Goal: Communication & Community: Connect with others

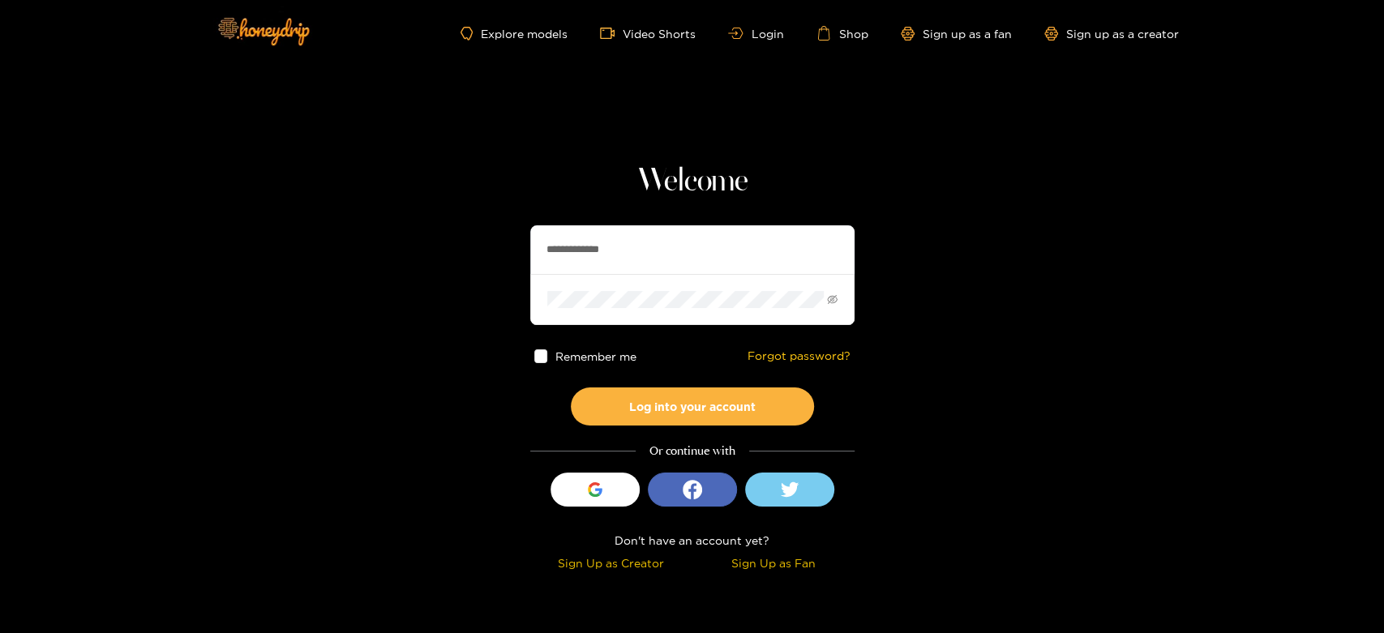
drag, startPoint x: 655, startPoint y: 251, endPoint x: 495, endPoint y: 230, distance: 162.1
click at [496, 230] on section "**********" at bounding box center [692, 288] width 1384 height 577
paste input "text"
type input "**********"
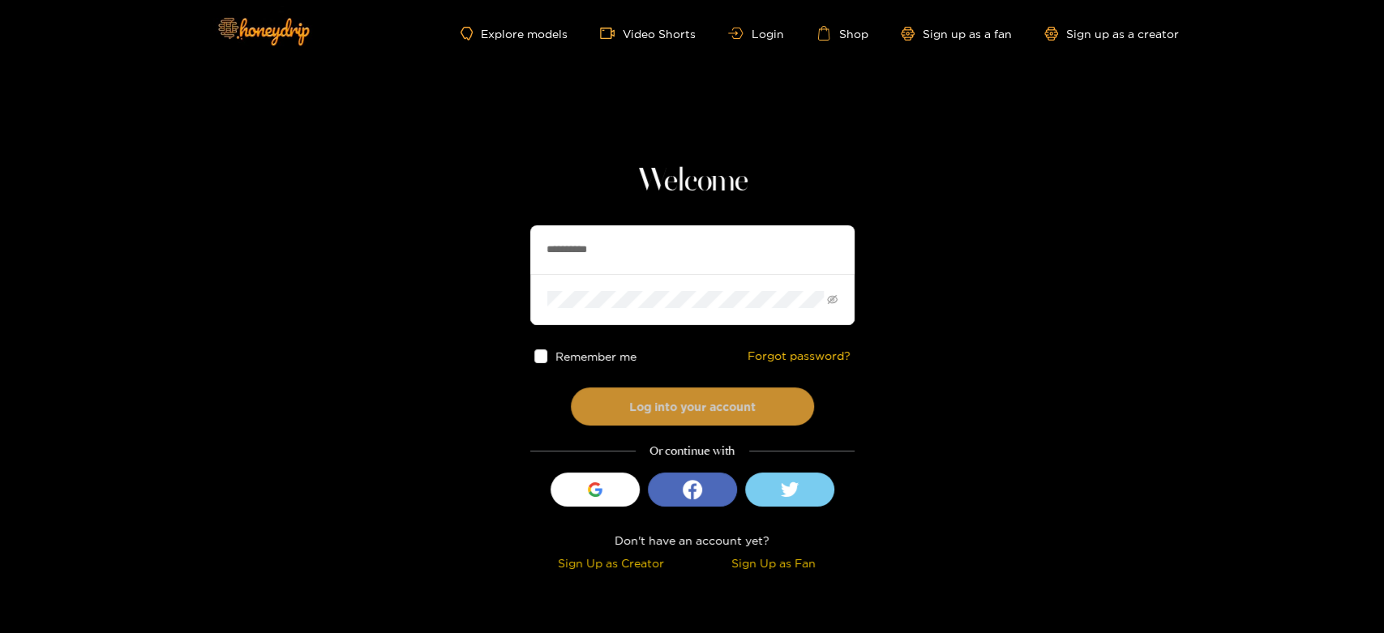
click at [616, 418] on button "Log into your account" at bounding box center [692, 407] width 243 height 38
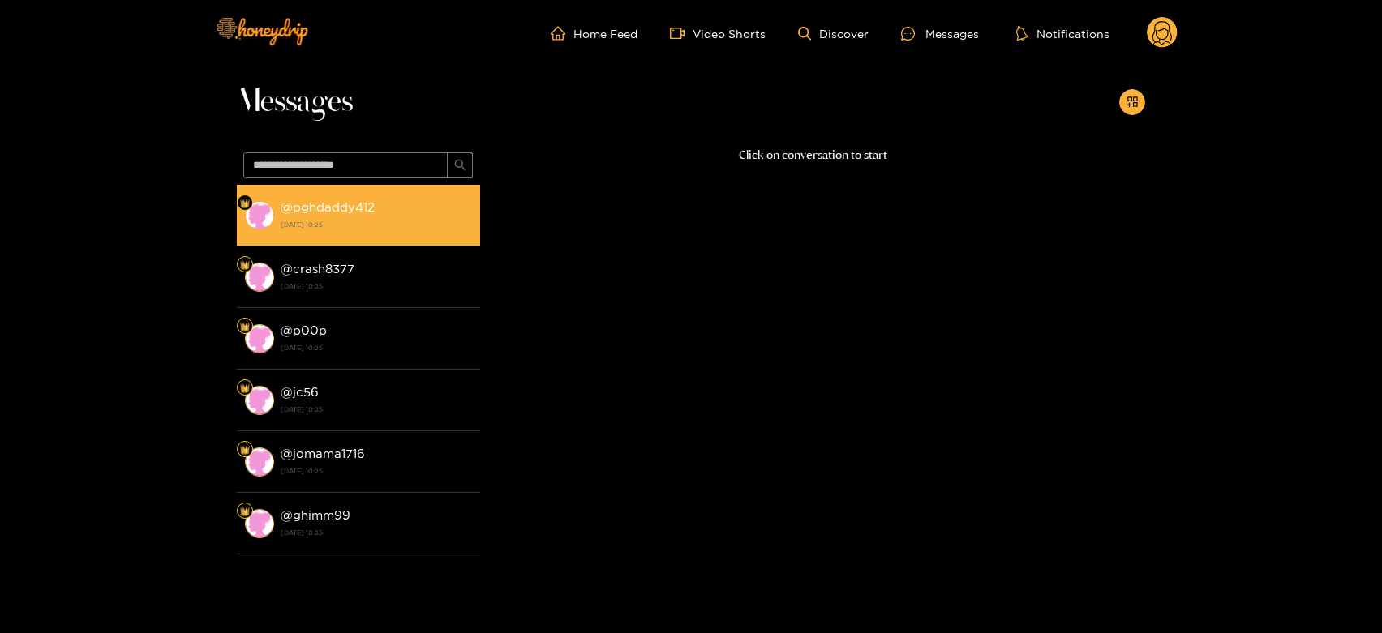
click at [256, 228] on img at bounding box center [259, 215] width 29 height 29
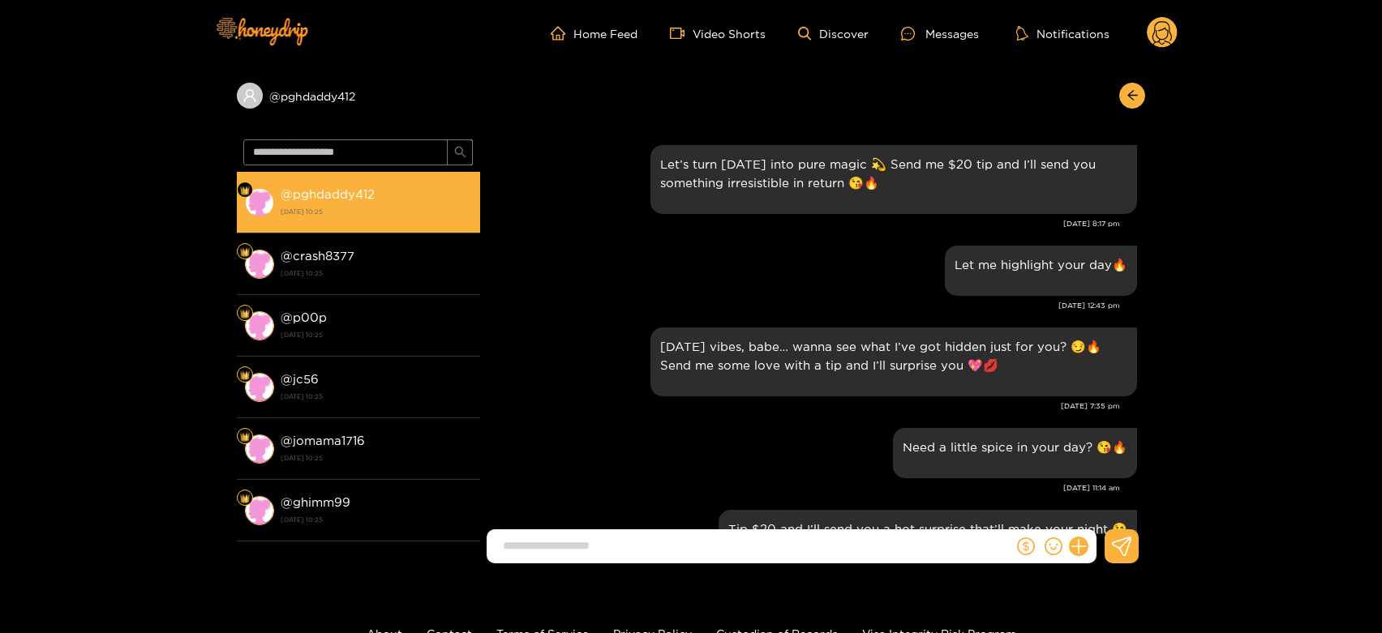
scroll to position [2453, 0]
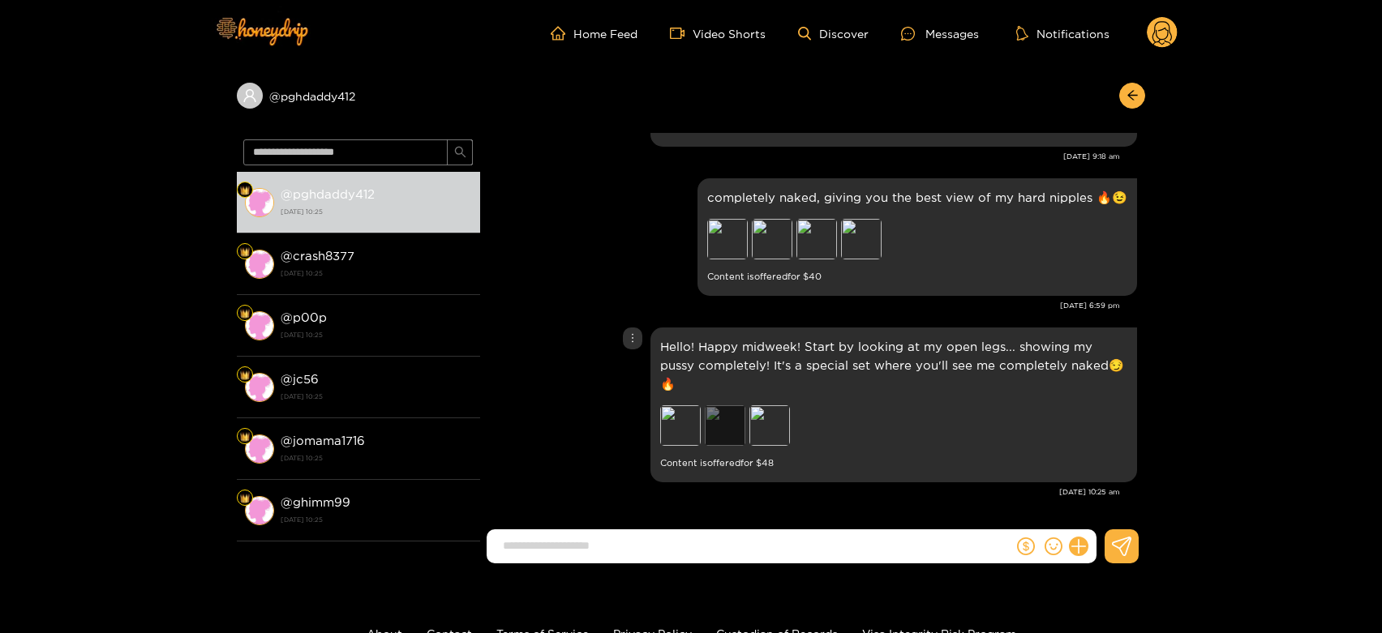
click at [733, 425] on div "Preview" at bounding box center [725, 426] width 41 height 41
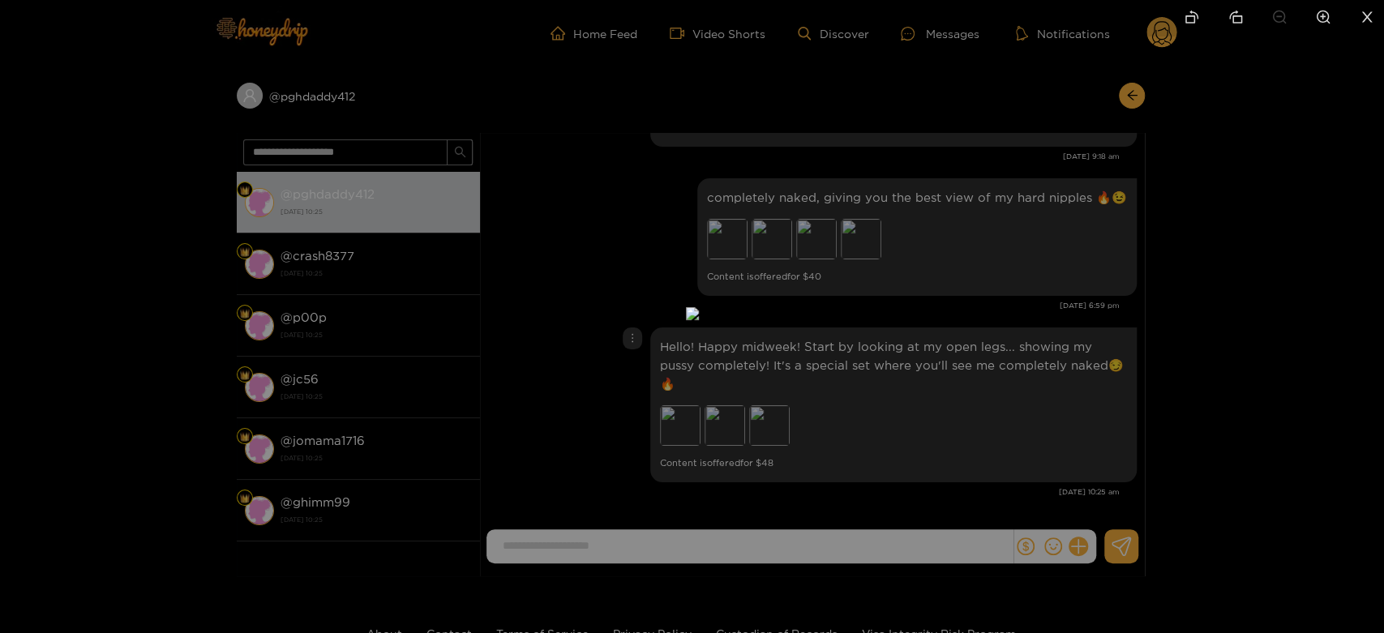
click at [954, 440] on div at bounding box center [692, 316] width 1384 height 633
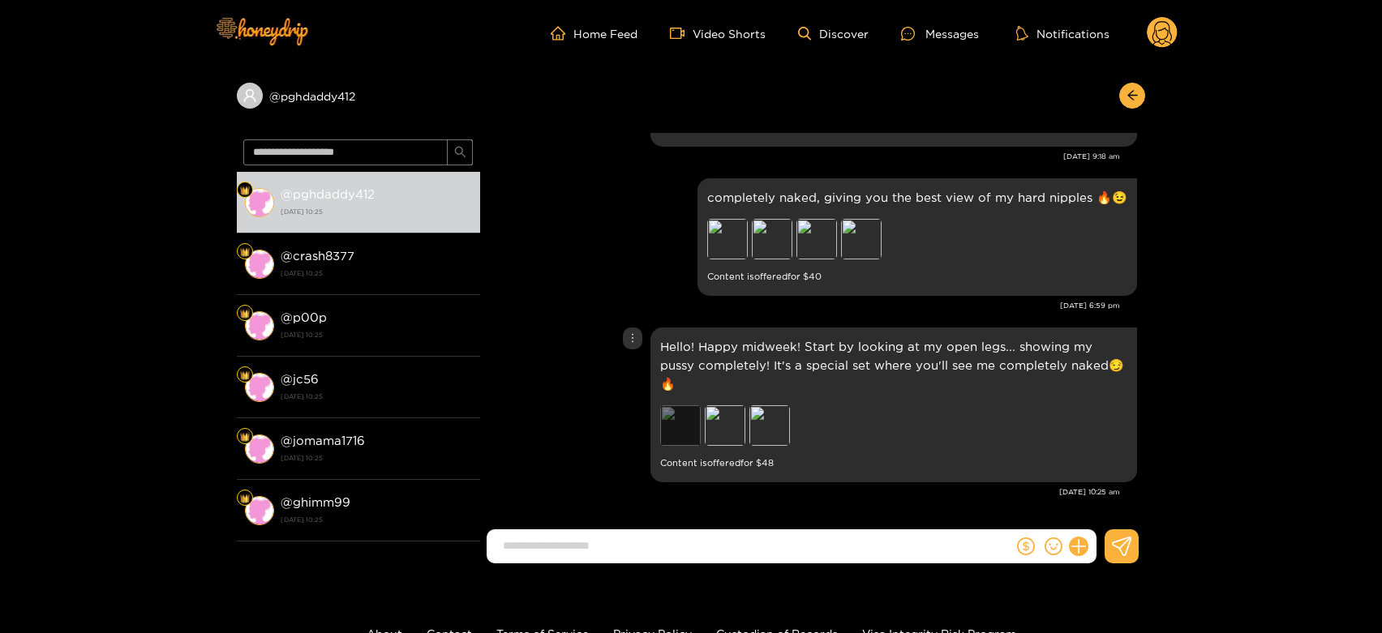
click at [663, 417] on div "Preview" at bounding box center [680, 426] width 41 height 41
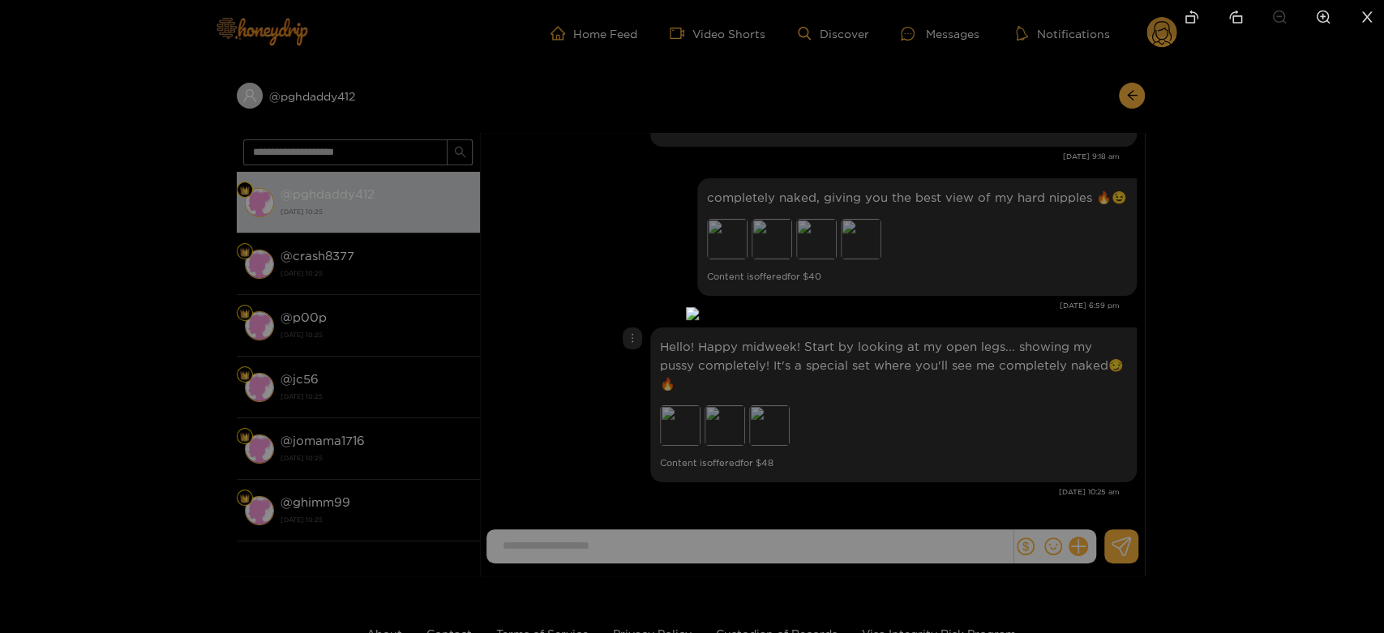
click at [1006, 353] on div at bounding box center [692, 316] width 1384 height 633
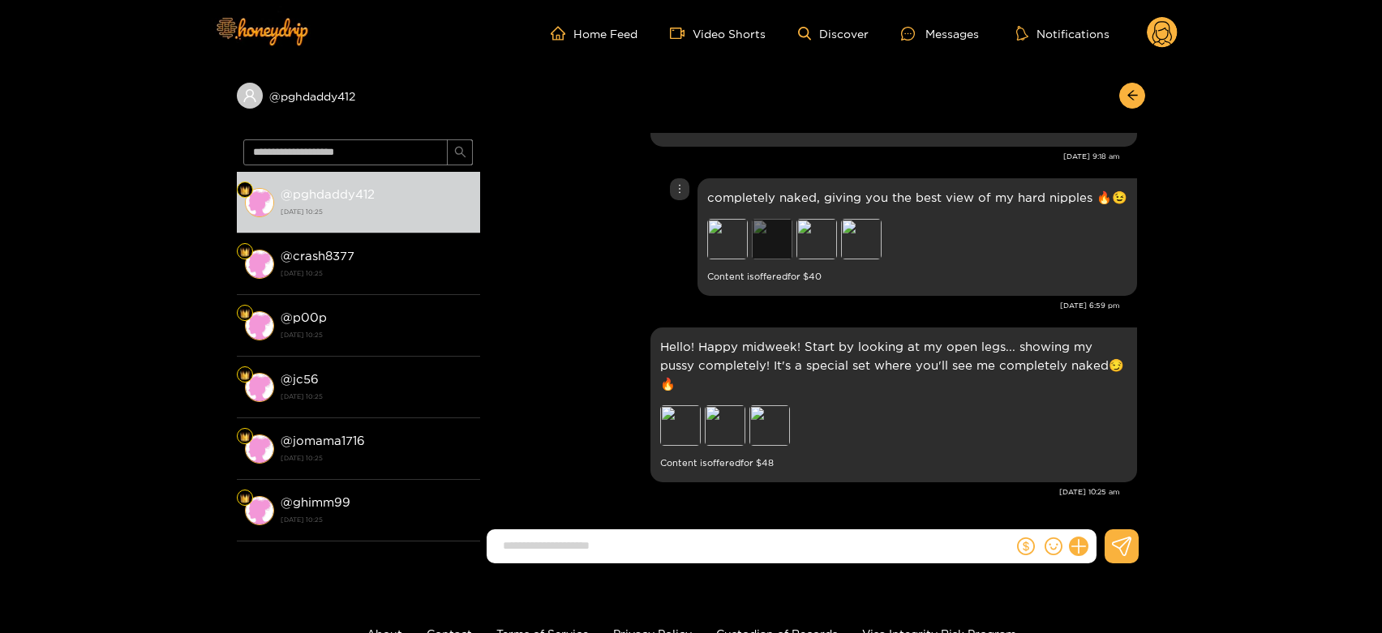
click at [792, 260] on div "Preview" at bounding box center [772, 239] width 41 height 41
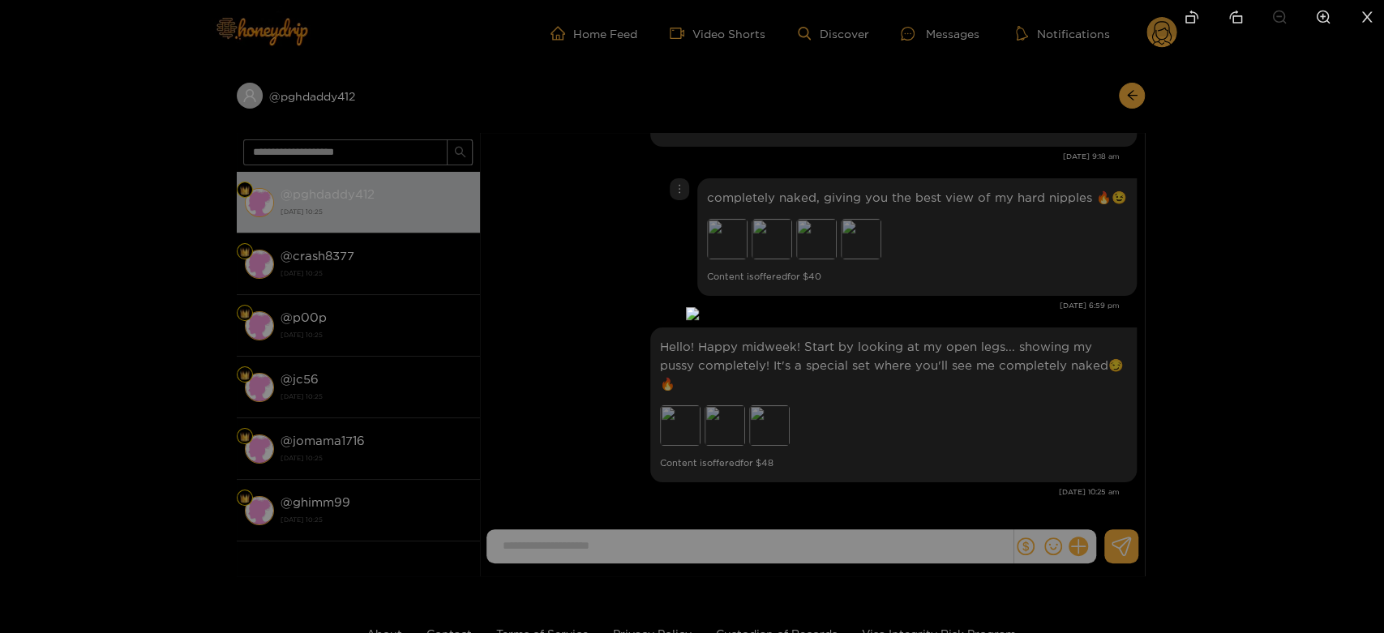
click at [949, 304] on div at bounding box center [692, 316] width 1384 height 633
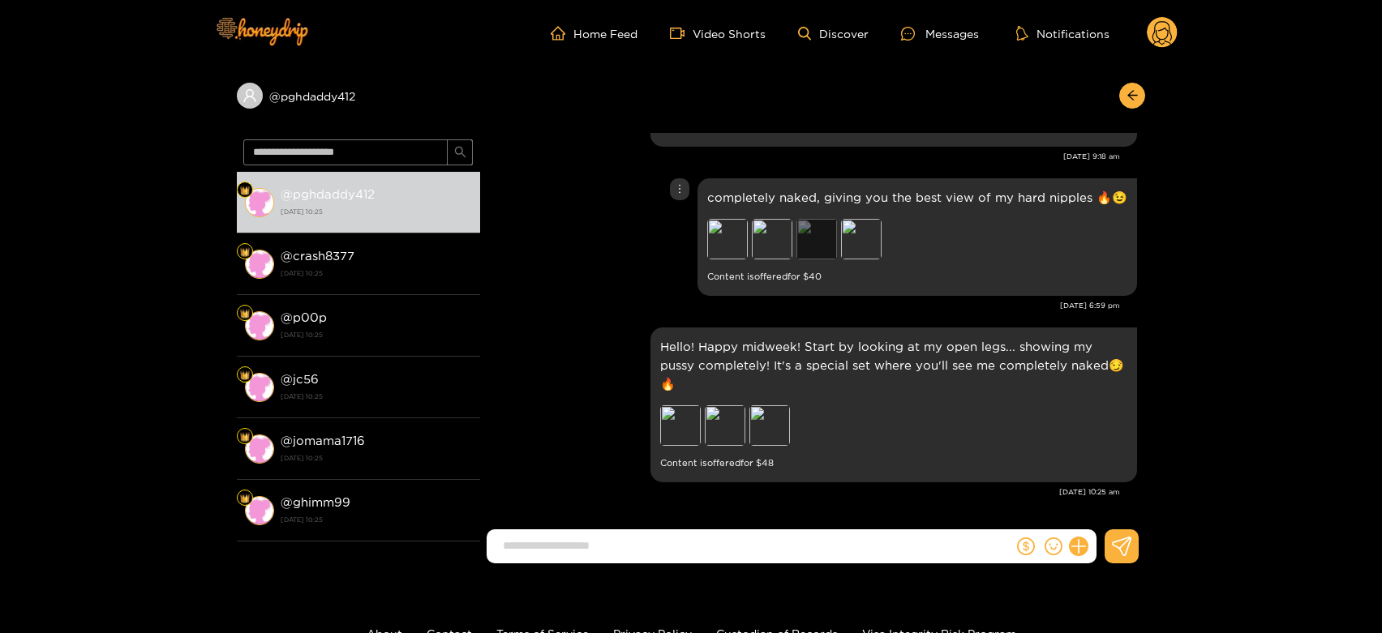
click at [829, 246] on div "Preview" at bounding box center [816, 239] width 41 height 41
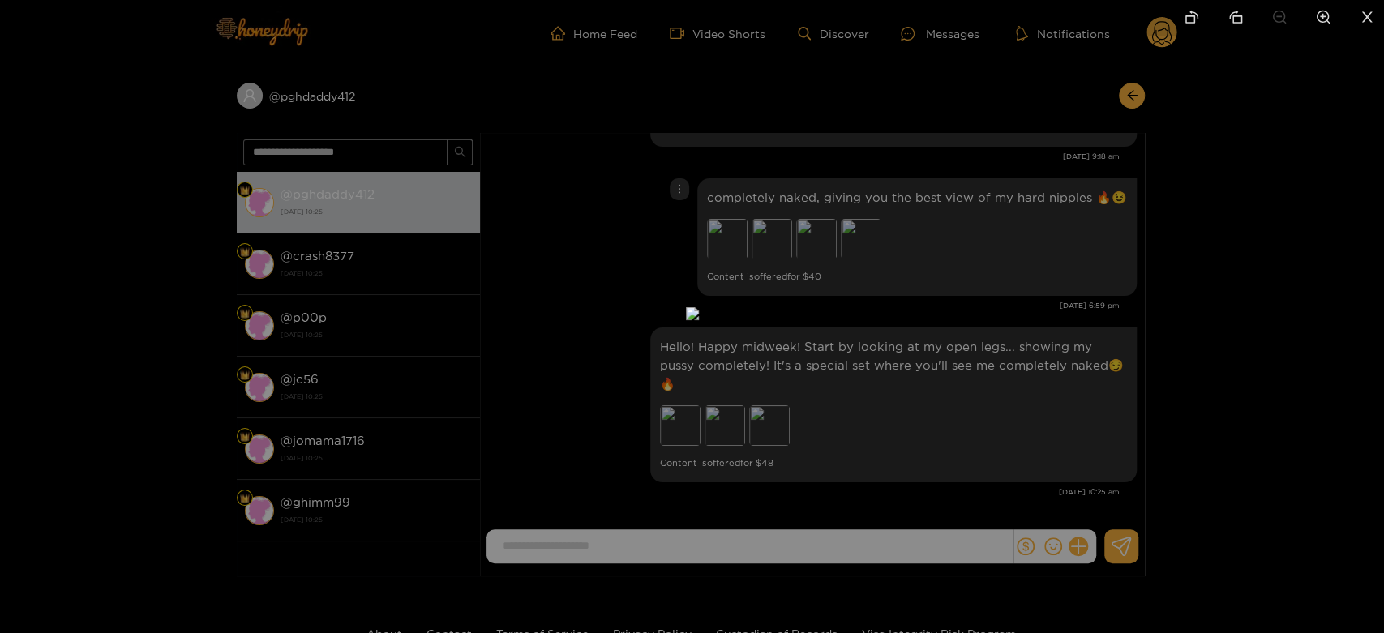
click at [998, 298] on div at bounding box center [692, 316] width 1384 height 633
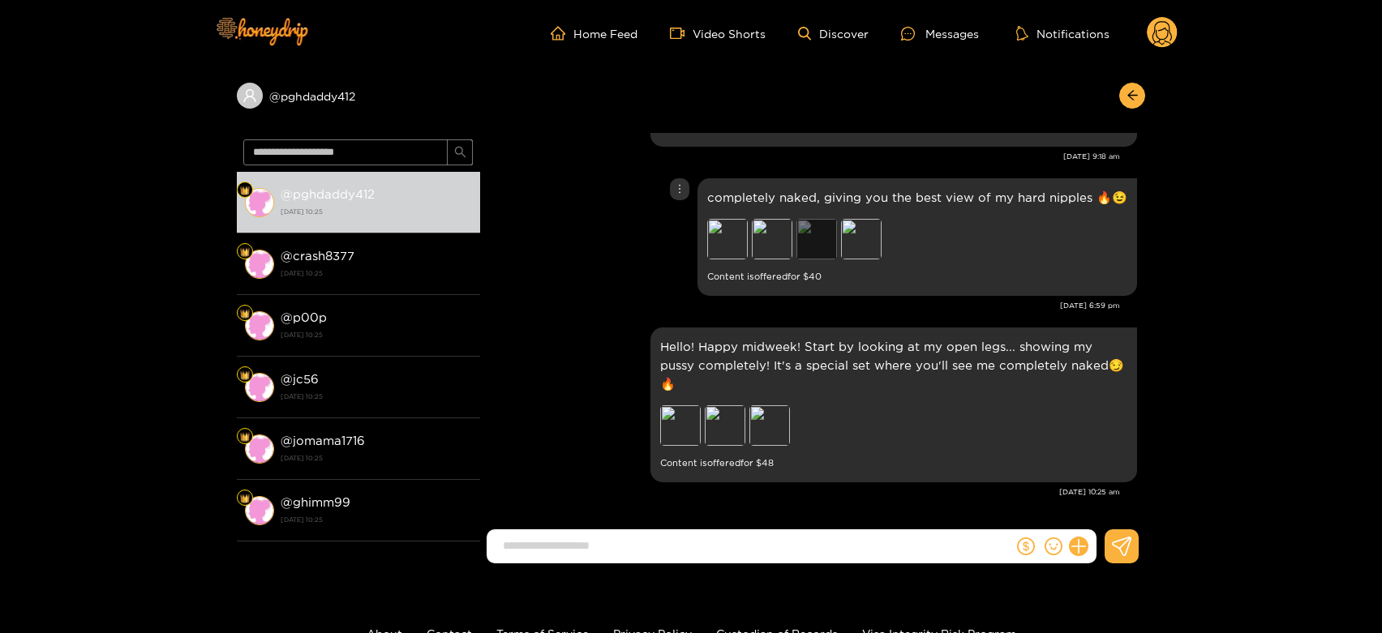
click at [826, 245] on div "Preview" at bounding box center [816, 239] width 41 height 41
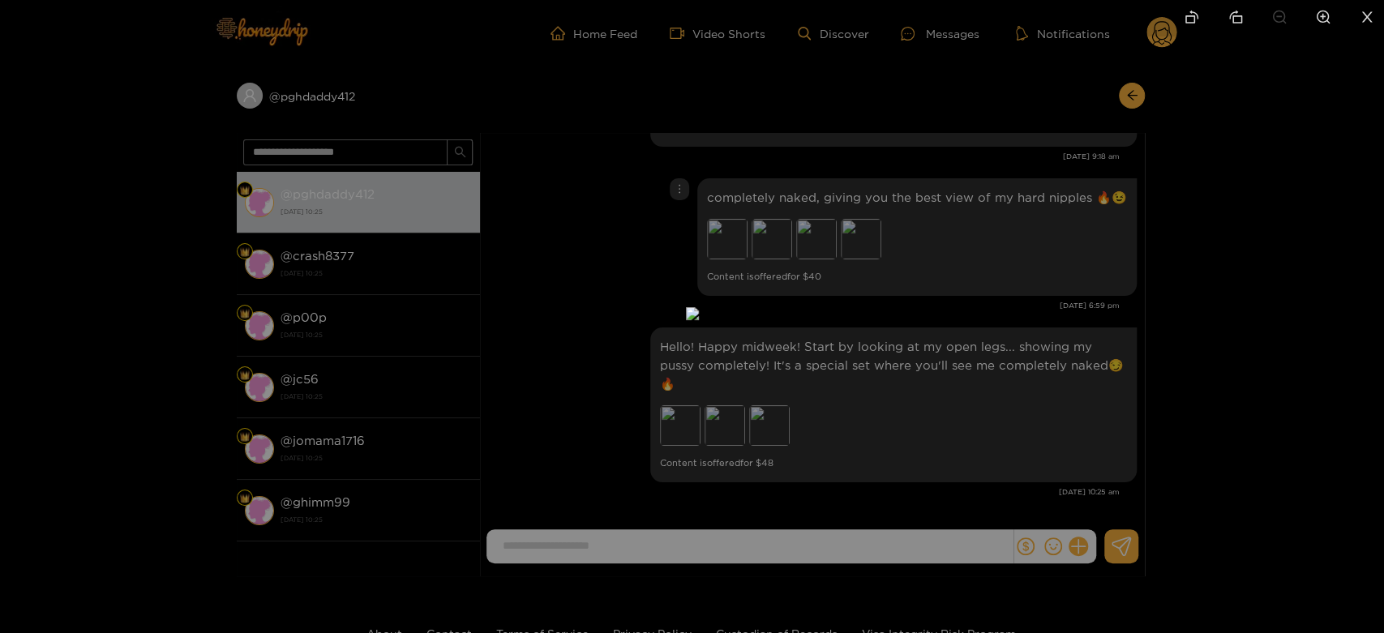
click at [990, 269] on div at bounding box center [692, 316] width 1384 height 633
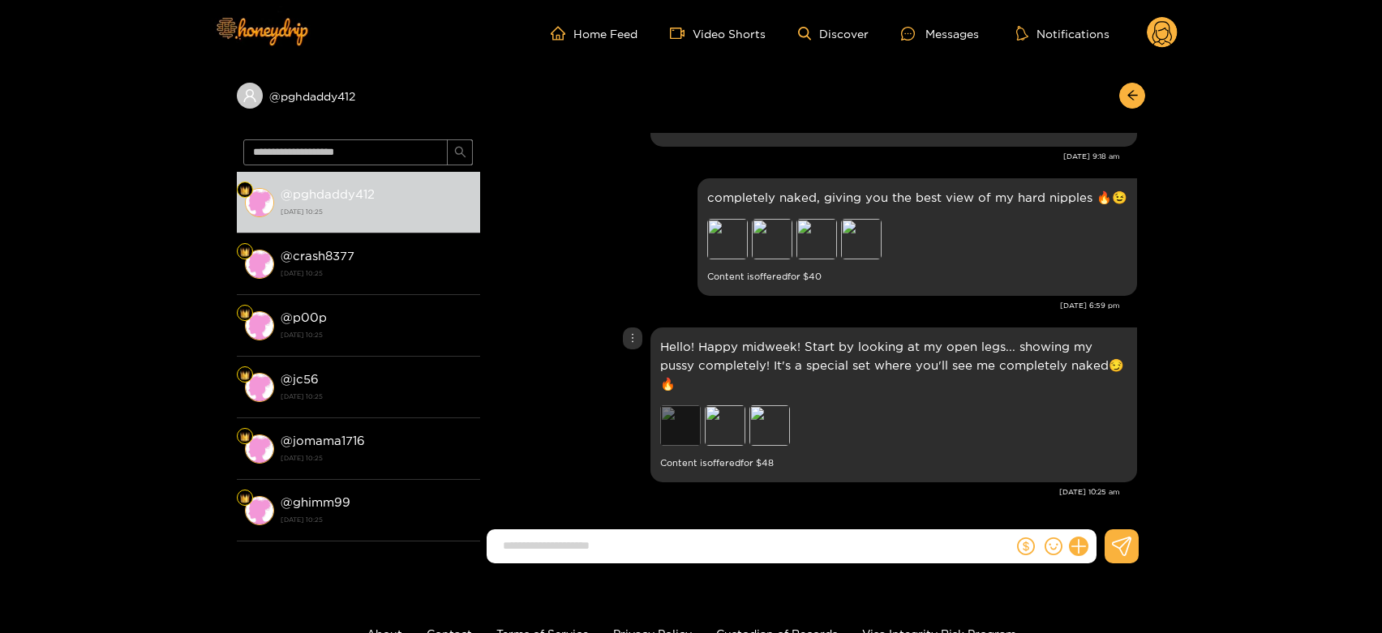
click at [675, 437] on div "Preview" at bounding box center [680, 426] width 41 height 41
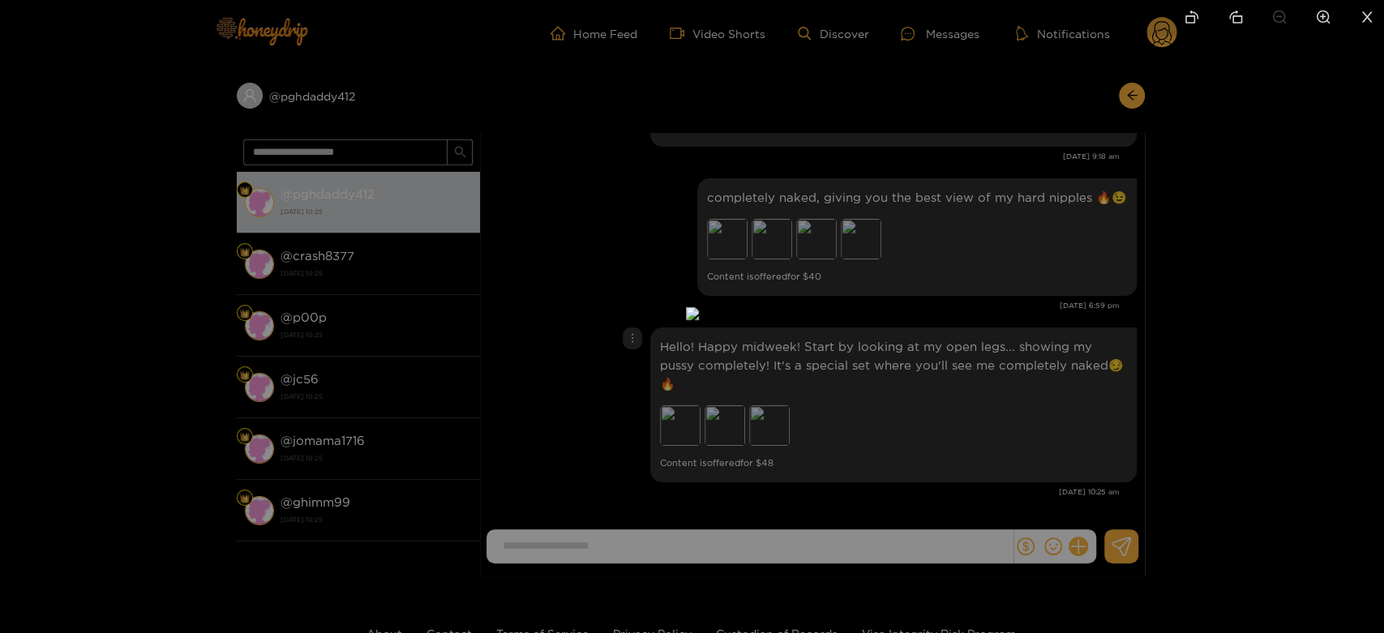
click at [1020, 416] on div at bounding box center [692, 316] width 1384 height 633
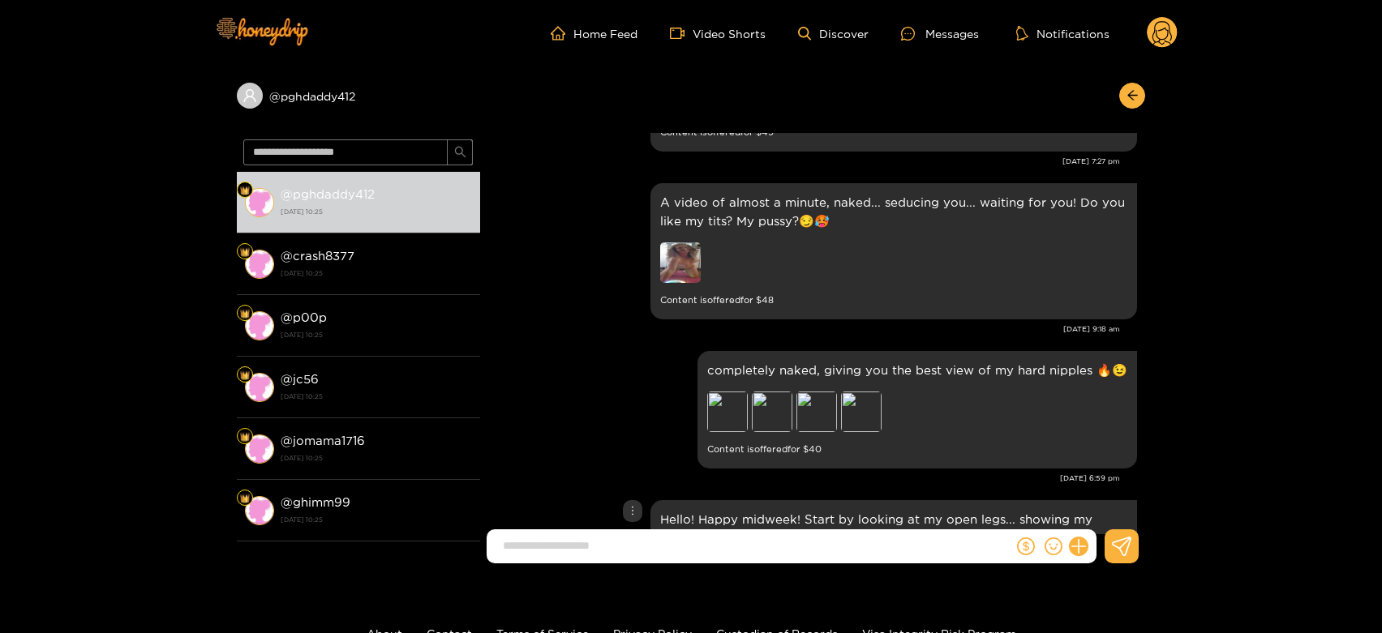
scroll to position [2279, 0]
click at [687, 271] on img at bounding box center [680, 263] width 41 height 41
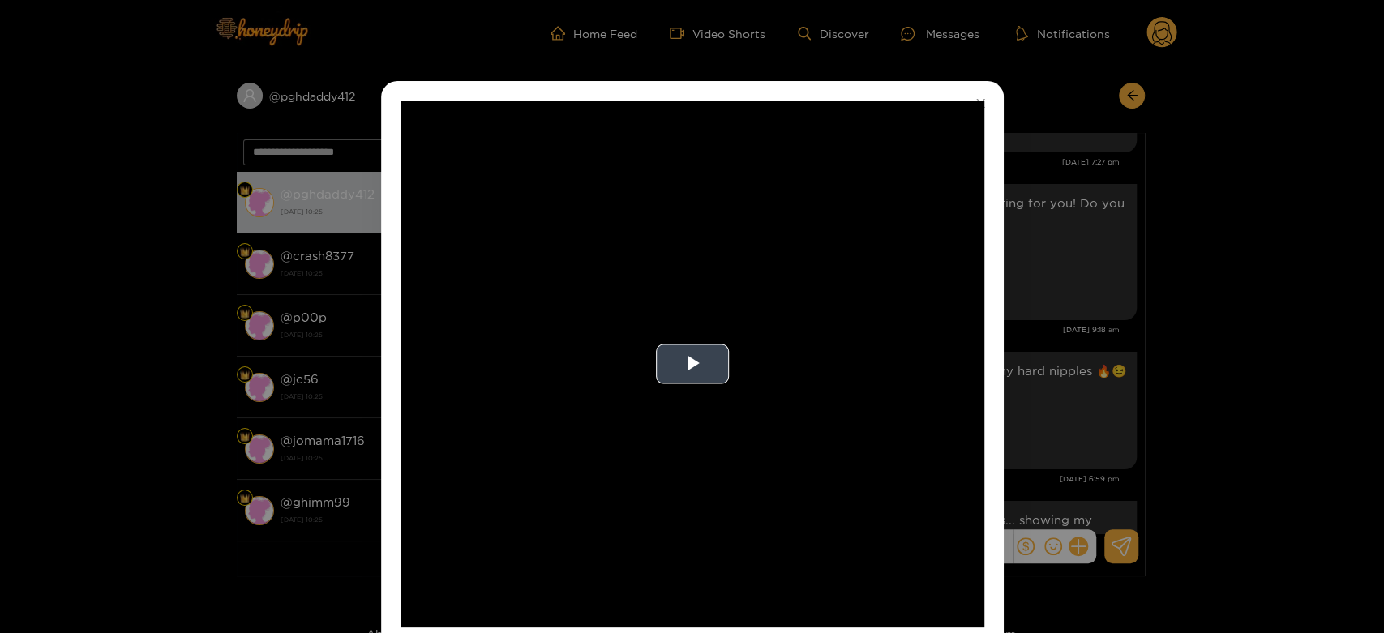
click at [619, 327] on video "Video Player" at bounding box center [693, 364] width 584 height 527
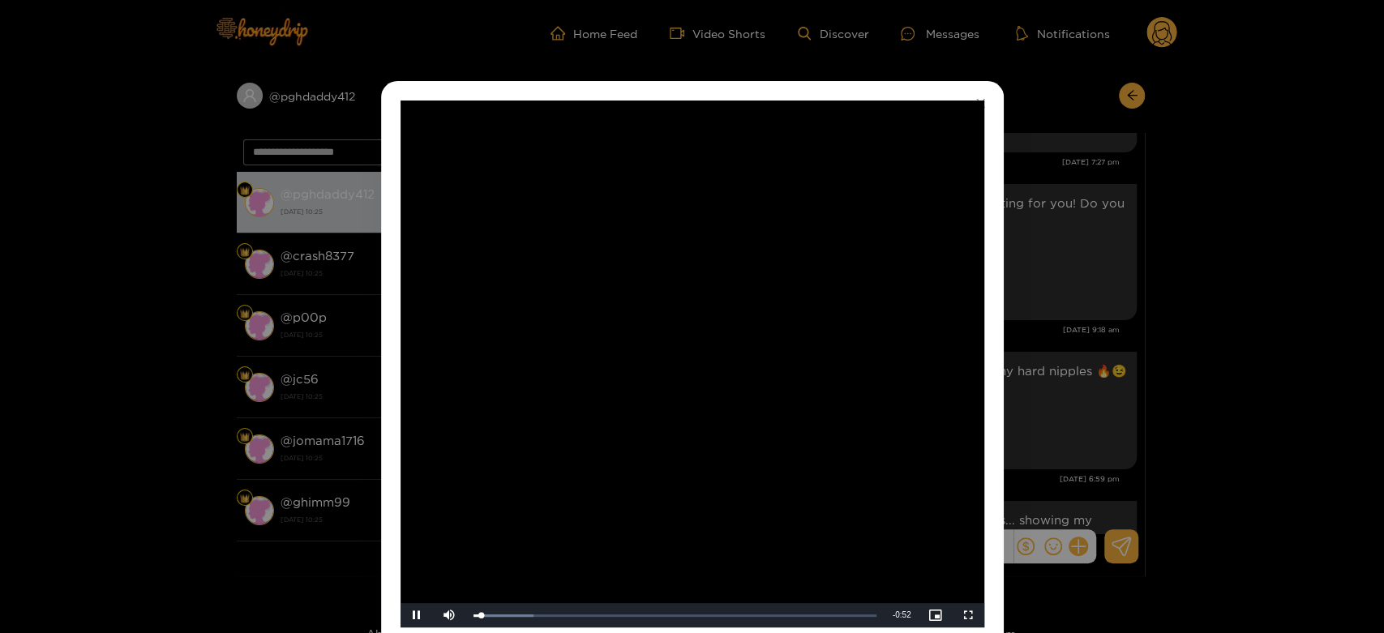
click at [619, 327] on video "Video Player" at bounding box center [693, 364] width 584 height 527
click at [1037, 312] on div "**********" at bounding box center [692, 316] width 1384 height 633
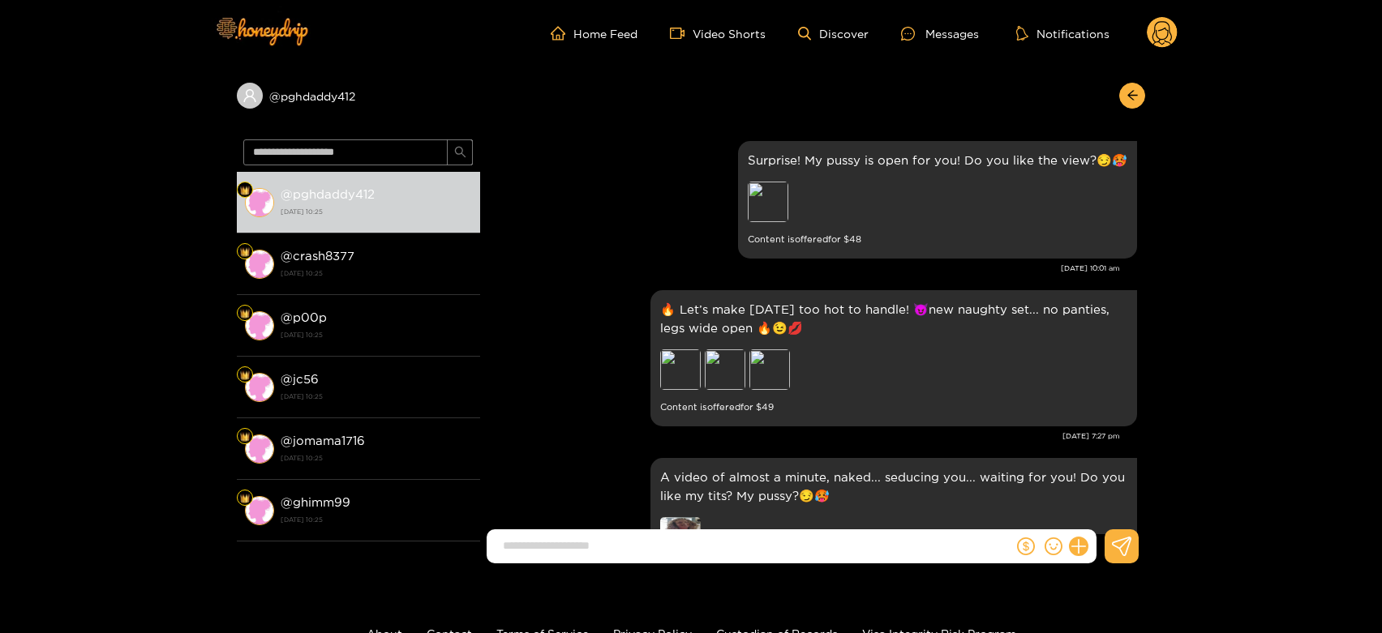
scroll to position [2002, 0]
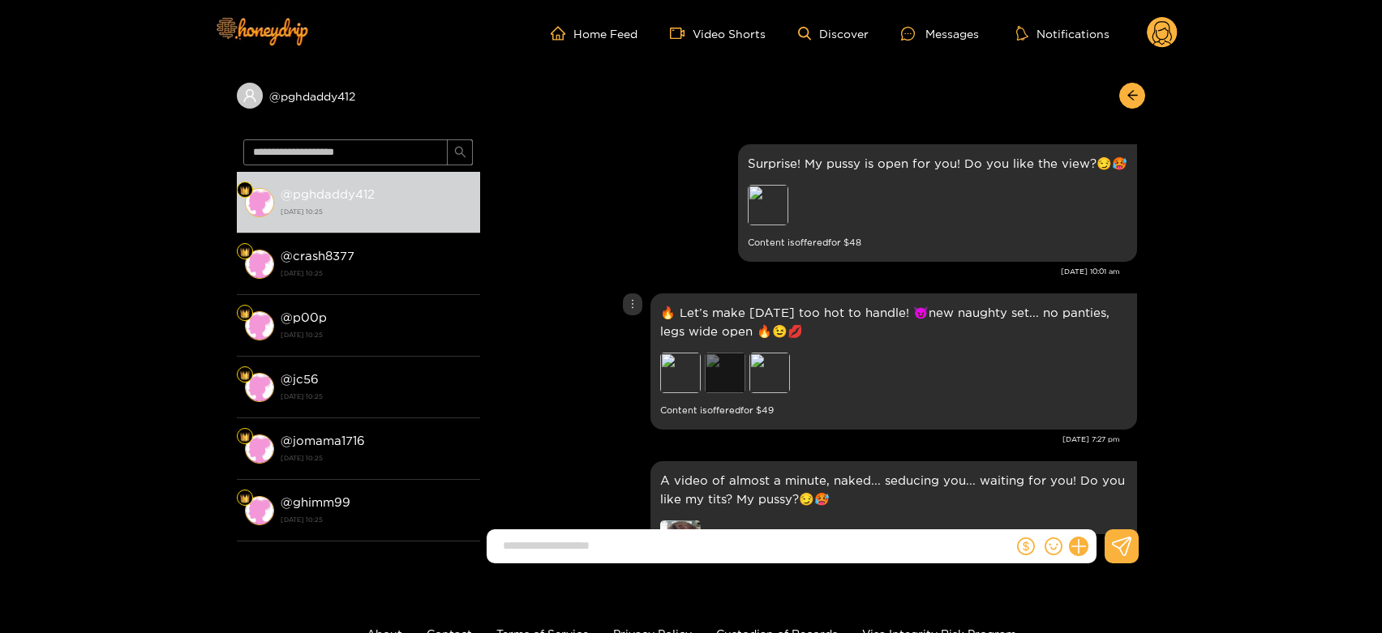
click at [736, 393] on div "Preview" at bounding box center [725, 373] width 41 height 41
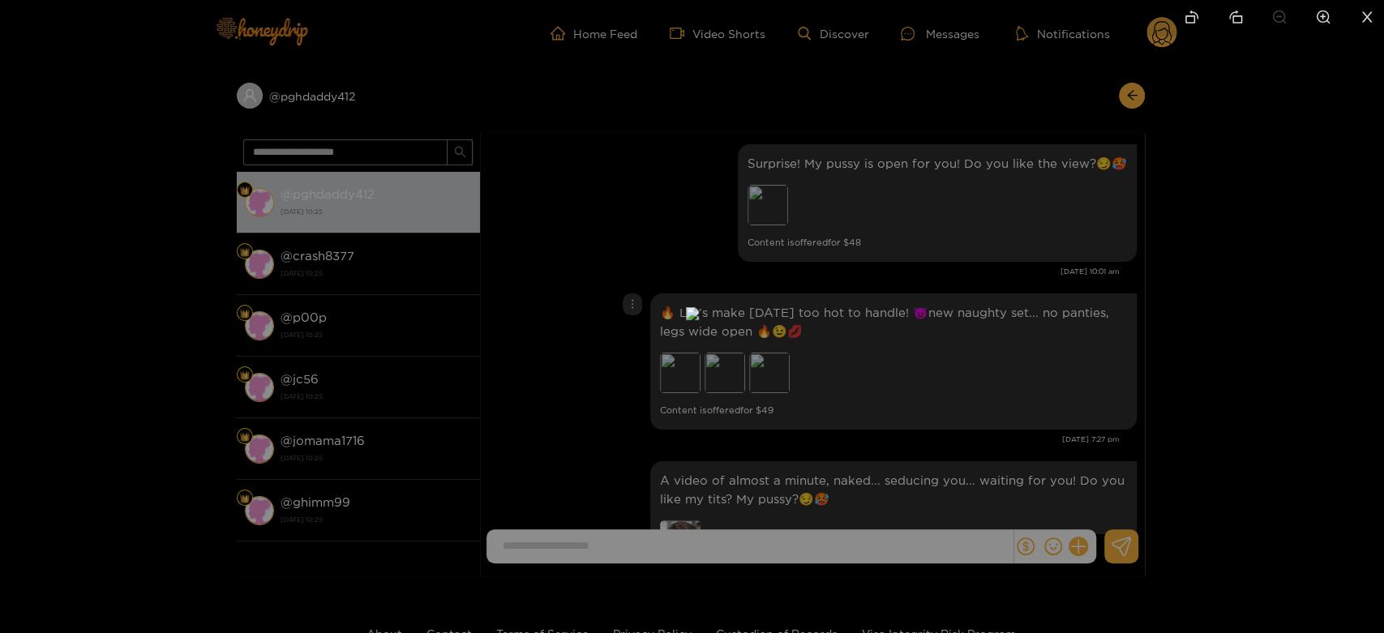
click at [890, 374] on div at bounding box center [692, 316] width 1384 height 633
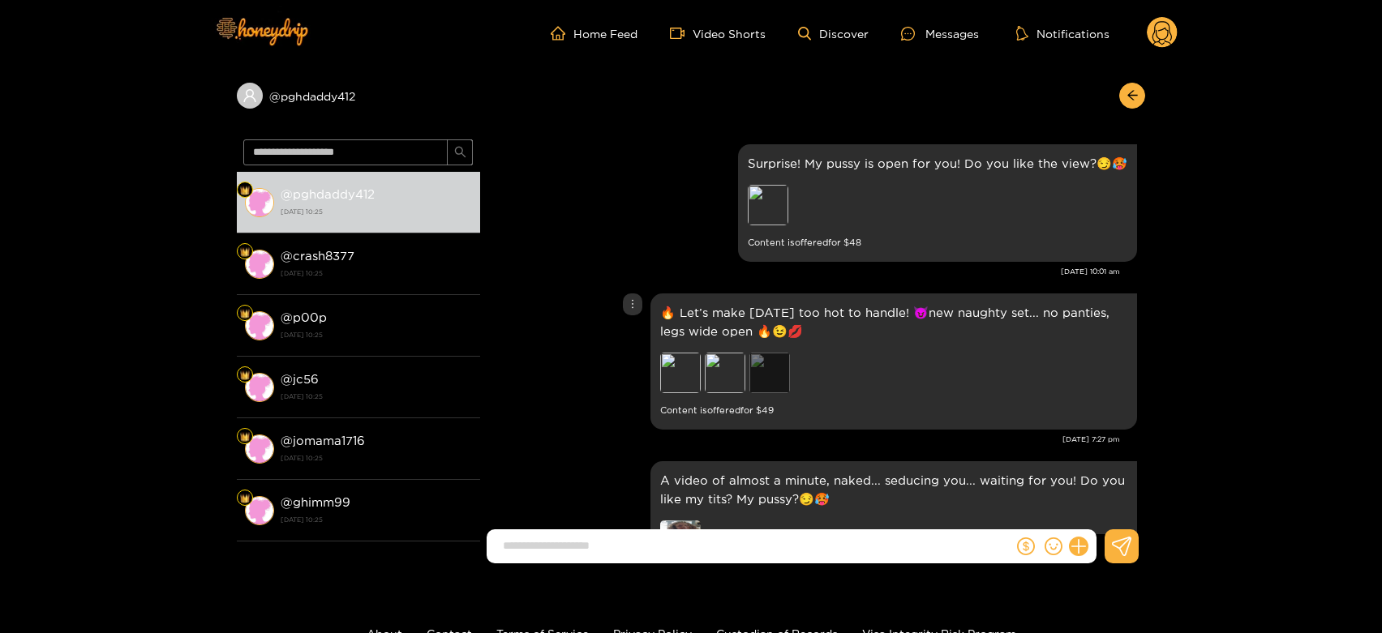
click at [749, 390] on div "Preview" at bounding box center [769, 373] width 41 height 41
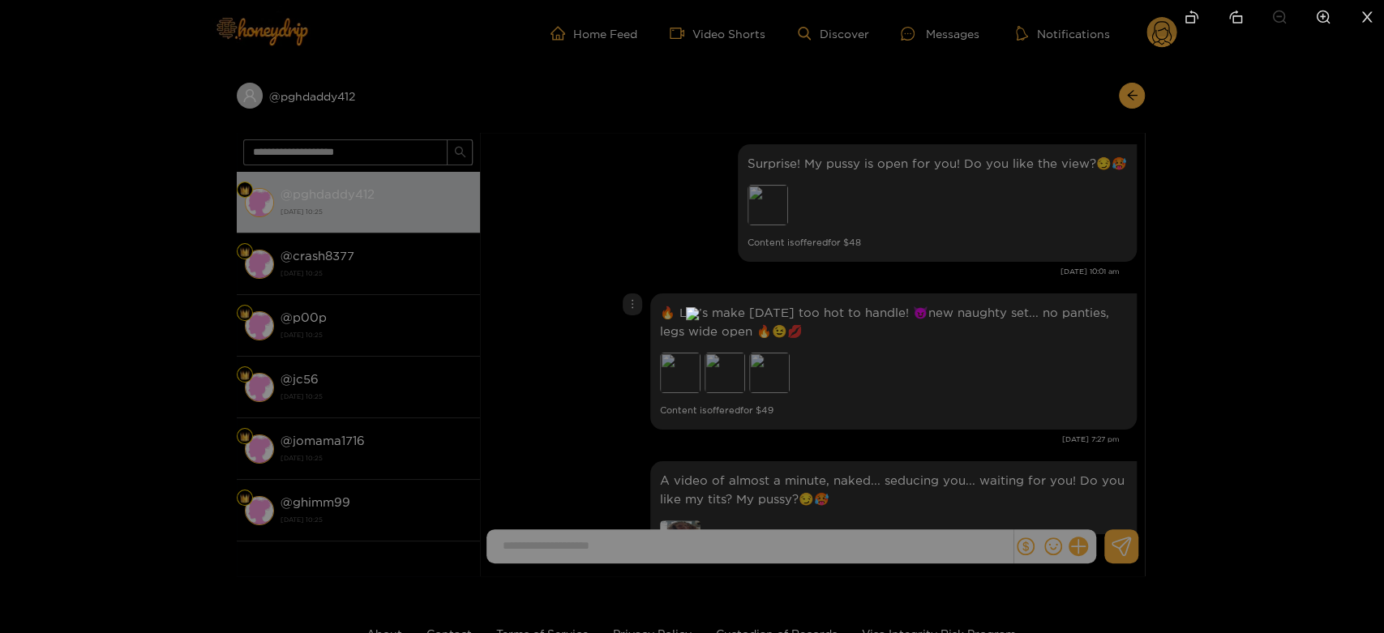
click at [1061, 367] on div at bounding box center [692, 316] width 1384 height 633
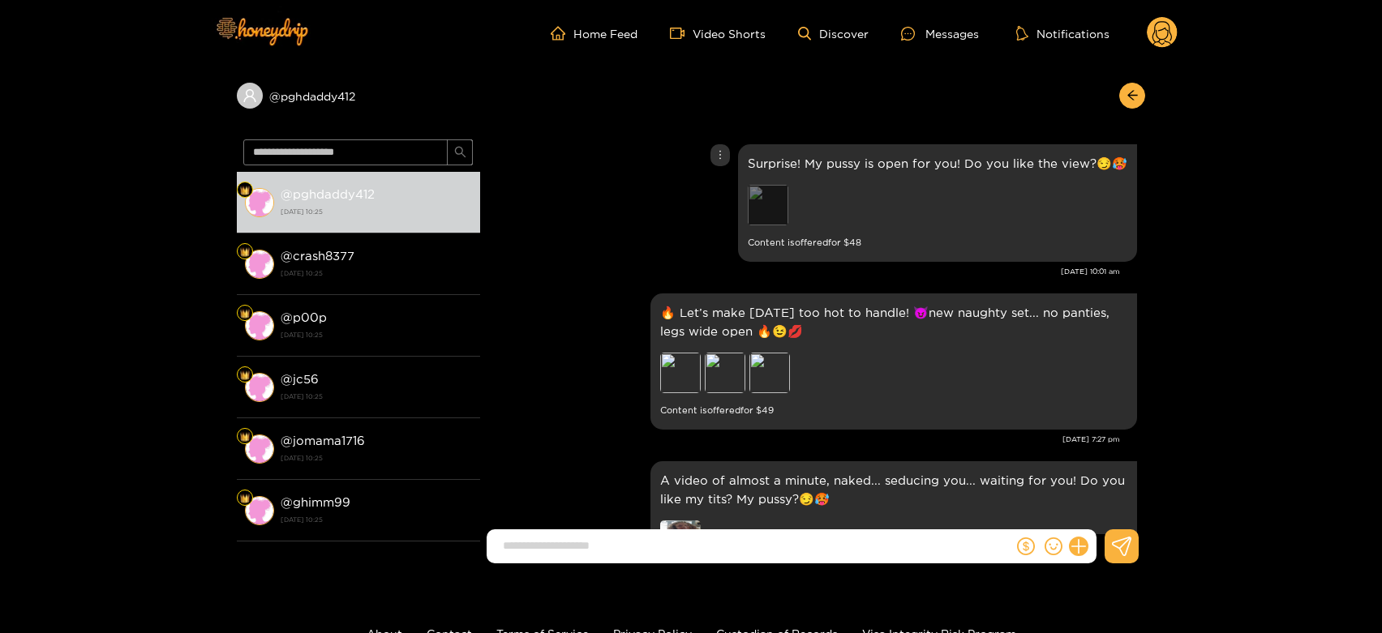
click at [759, 219] on div "Preview" at bounding box center [768, 205] width 41 height 41
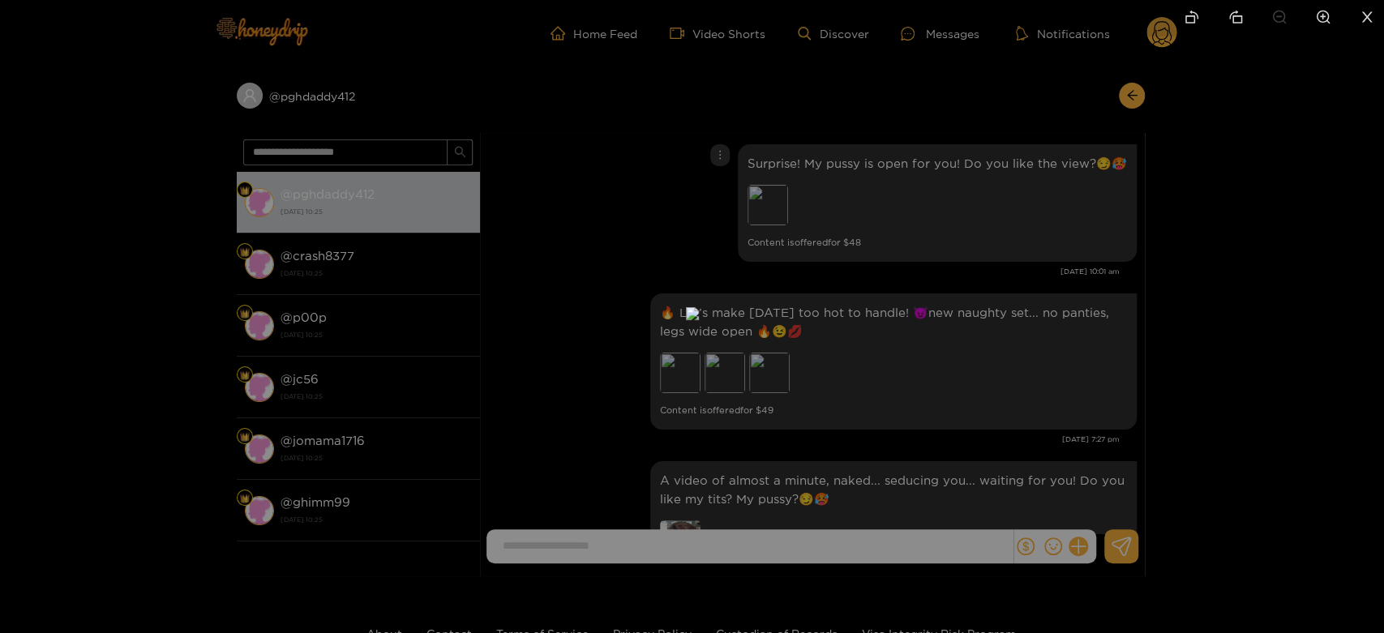
click at [969, 264] on div at bounding box center [692, 316] width 1384 height 633
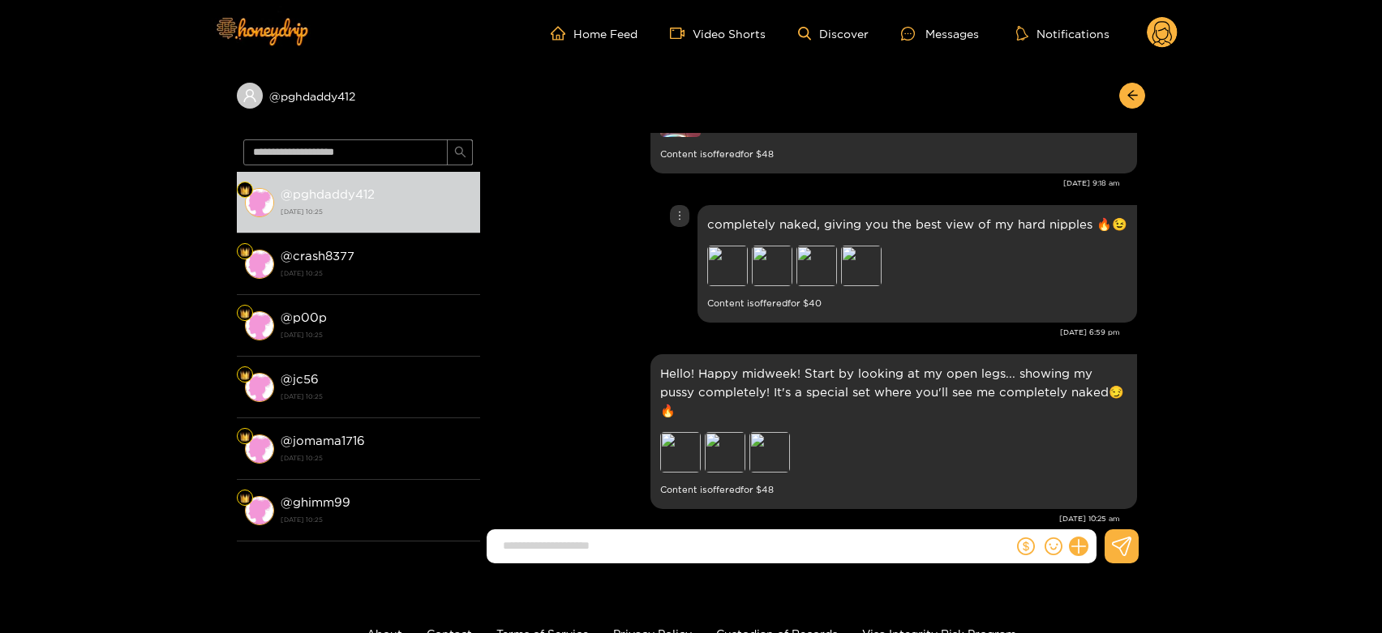
scroll to position [2453, 0]
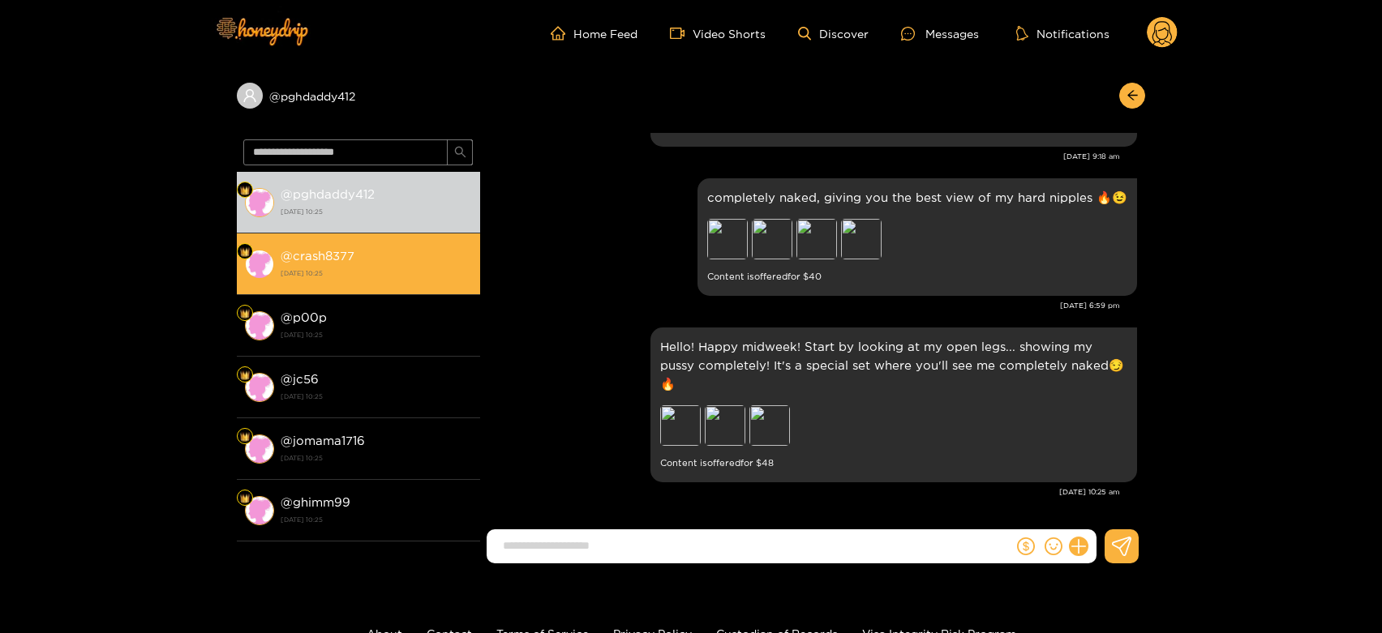
click at [435, 254] on div "@ crash8377 [DATE] 10:25" at bounding box center [376, 264] width 191 height 36
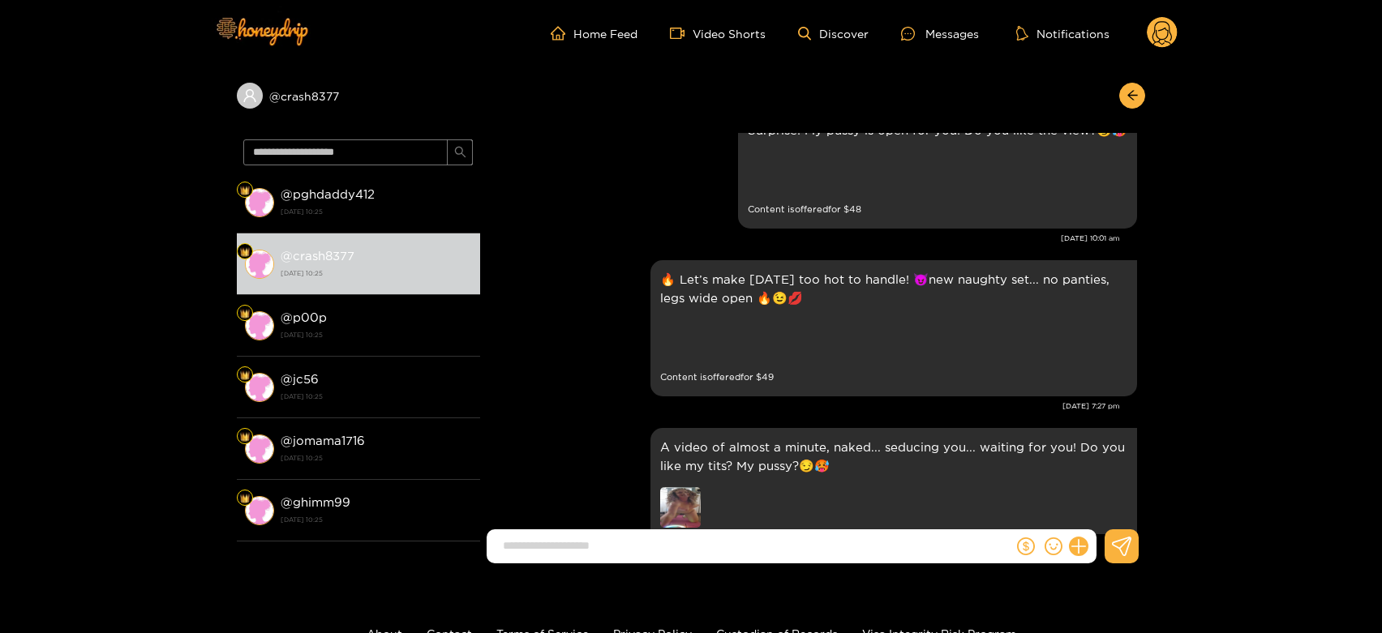
scroll to position [1912, 0]
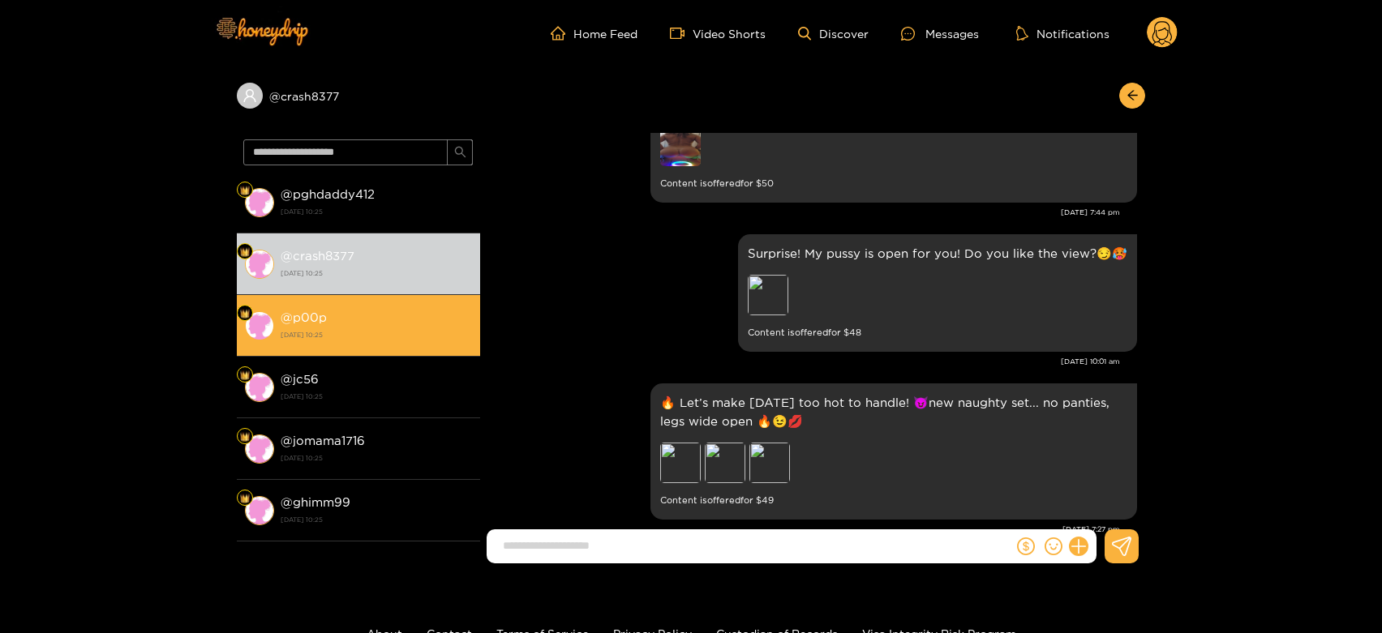
click at [381, 323] on div "@ p00p [DATE] 10:25" at bounding box center [376, 325] width 191 height 36
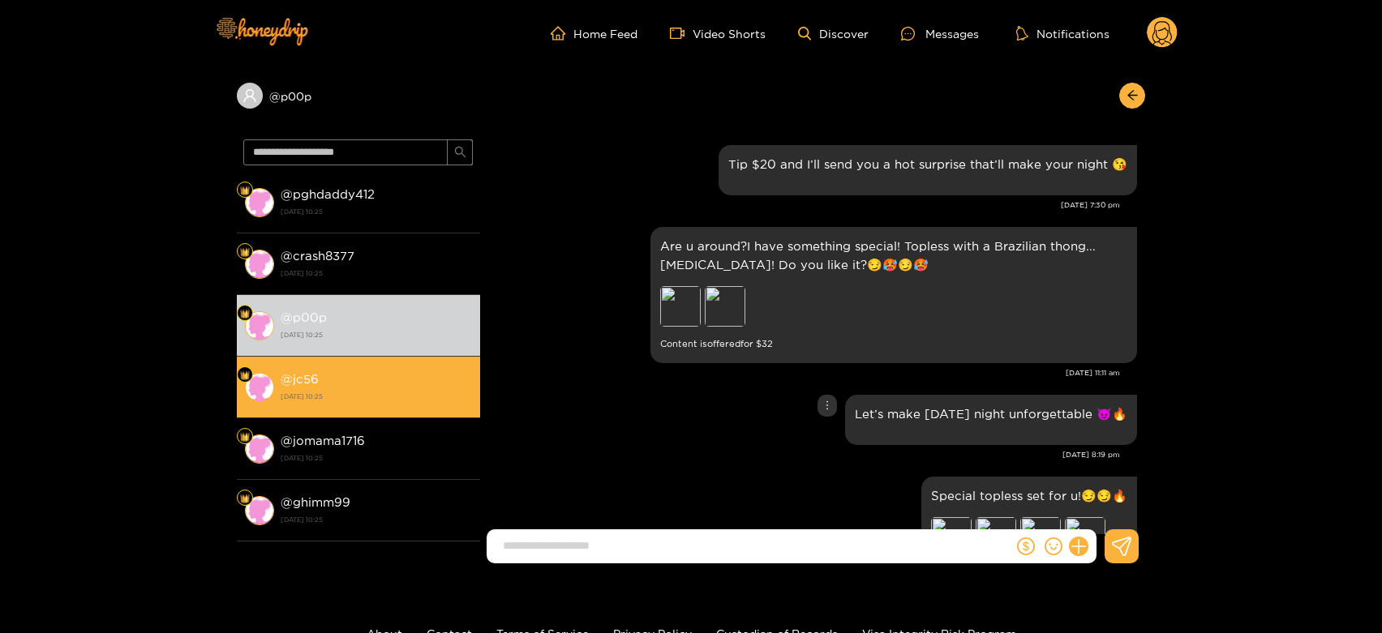
scroll to position [2343, 0]
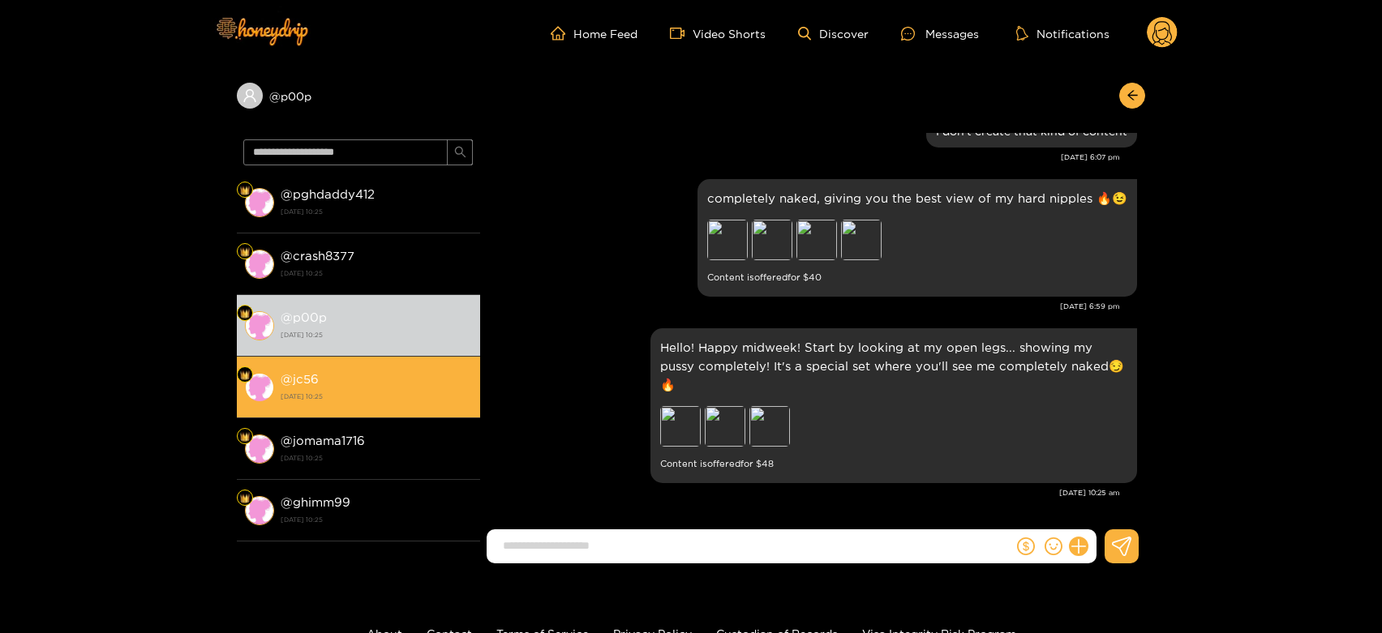
click at [434, 367] on li "@ jc56 [DATE] 10:25" at bounding box center [358, 388] width 243 height 62
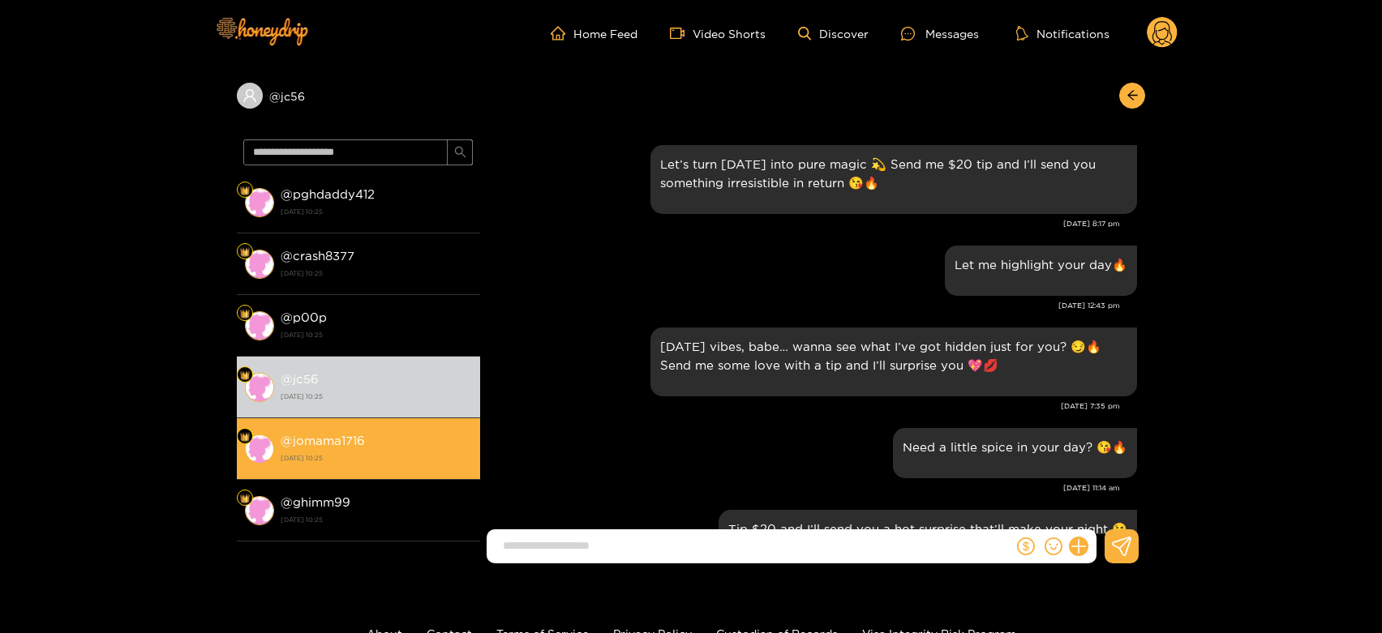
scroll to position [2453, 0]
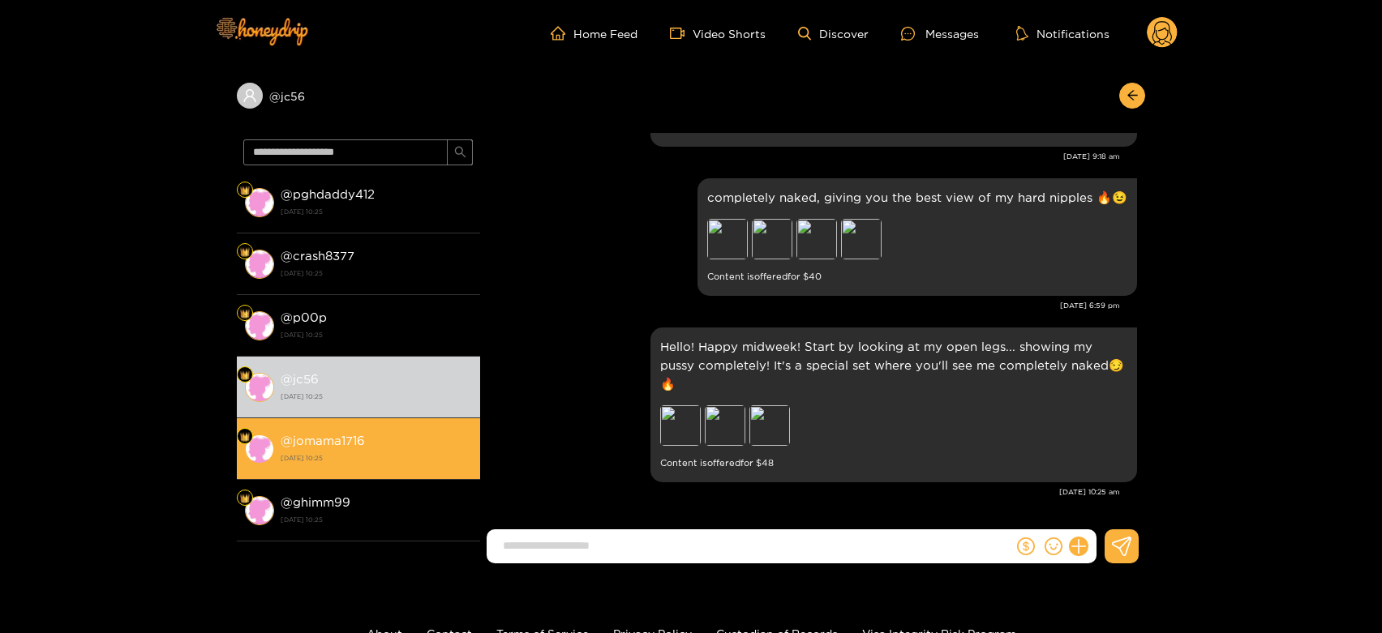
click at [361, 431] on div "@ jomama1716 [DATE] 10:25" at bounding box center [376, 449] width 191 height 36
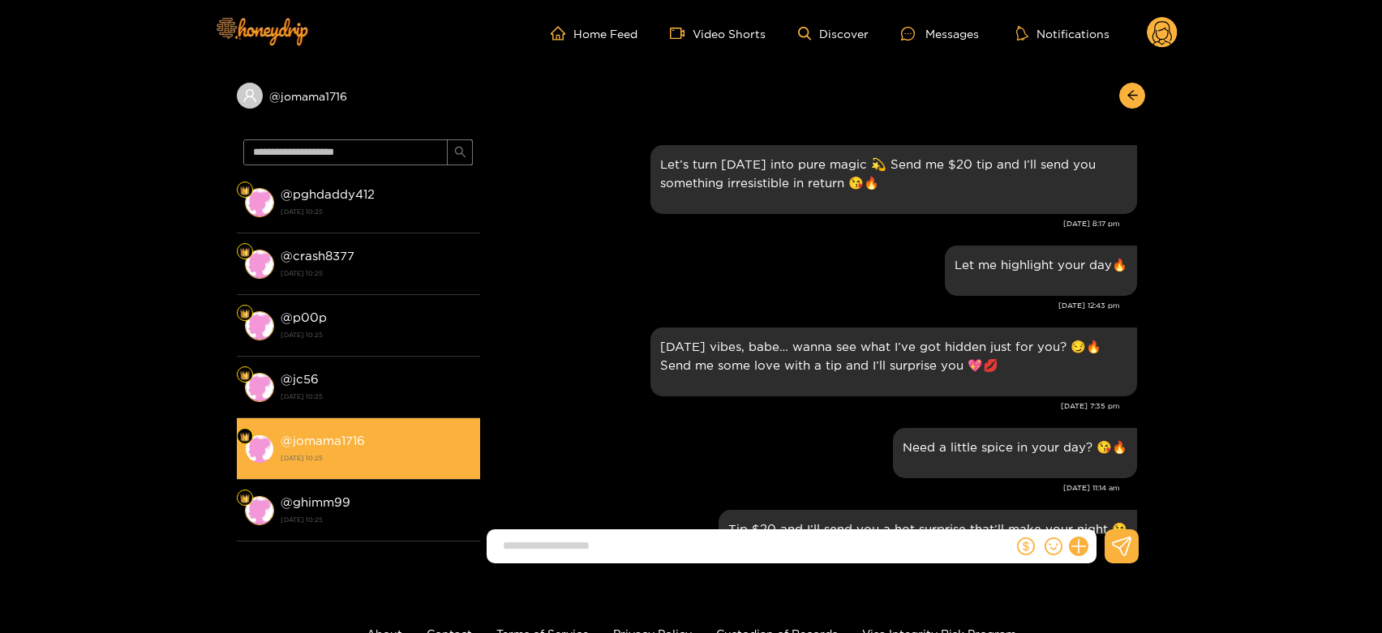
scroll to position [2453, 0]
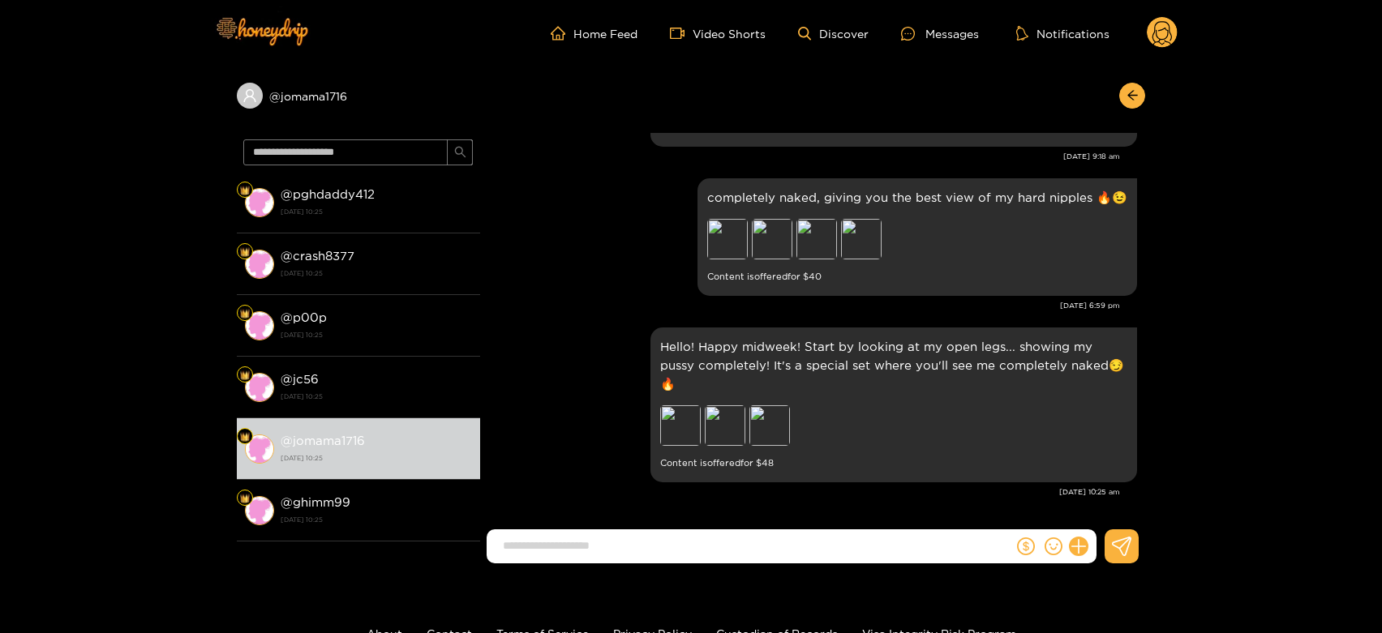
click at [1168, 34] on icon at bounding box center [1161, 35] width 19 height 28
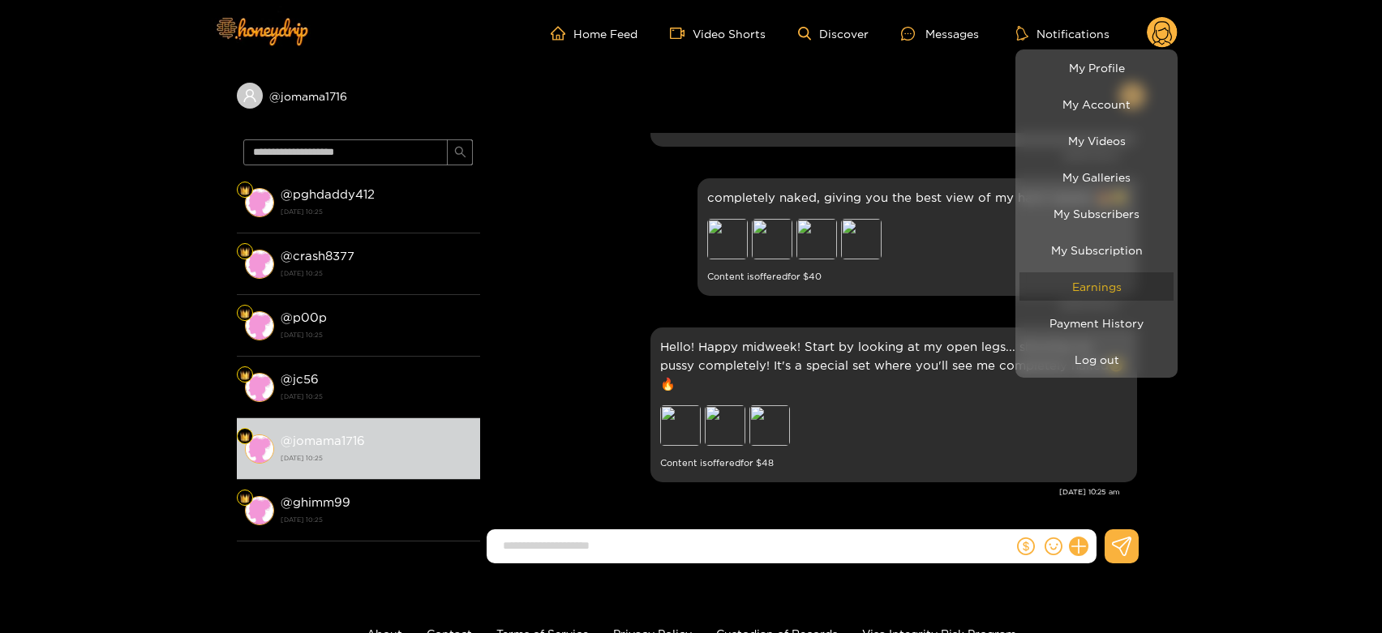
click at [1083, 284] on link "Earnings" at bounding box center [1096, 287] width 154 height 28
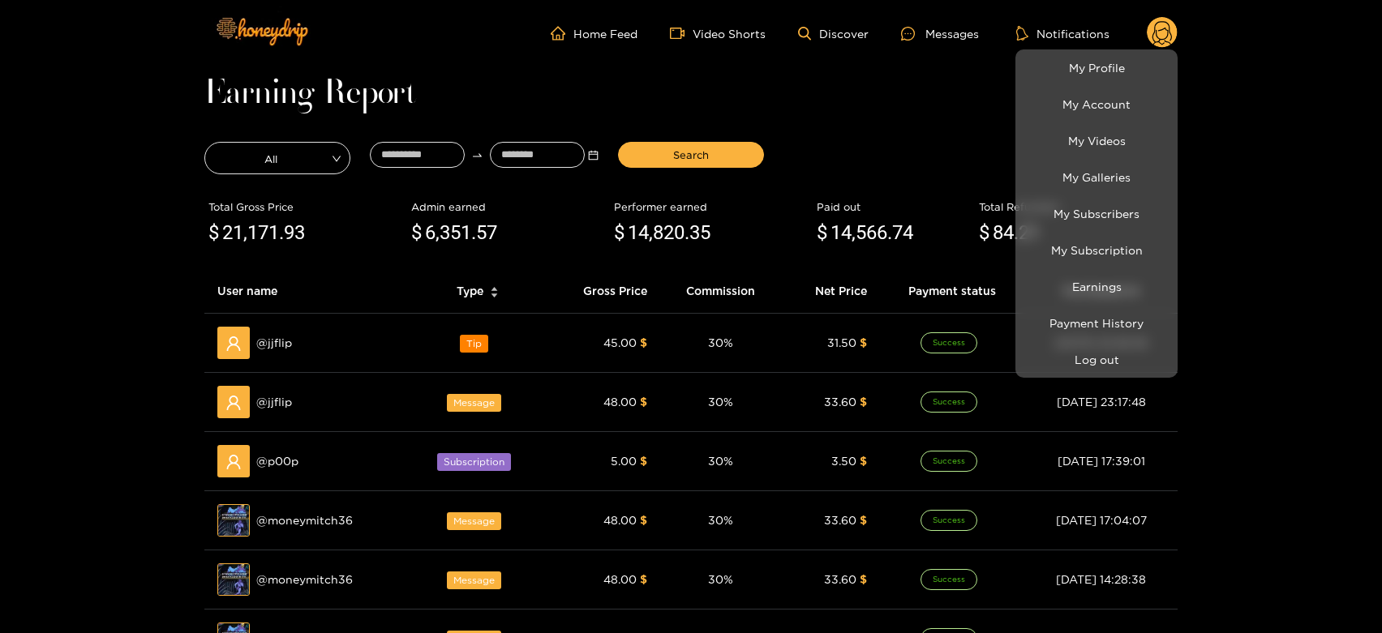
click at [279, 348] on div at bounding box center [691, 316] width 1382 height 633
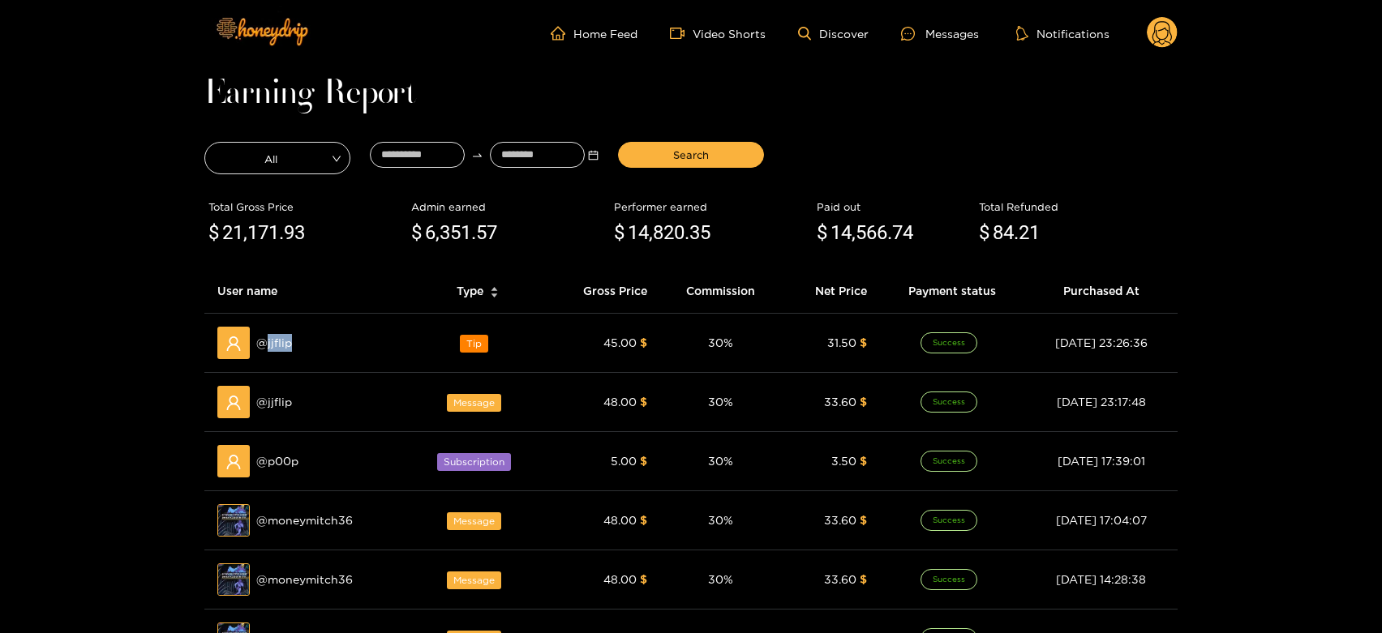
click at [279, 348] on span "@ jjflip" at bounding box center [274, 343] width 36 height 18
copy span "jjflip"
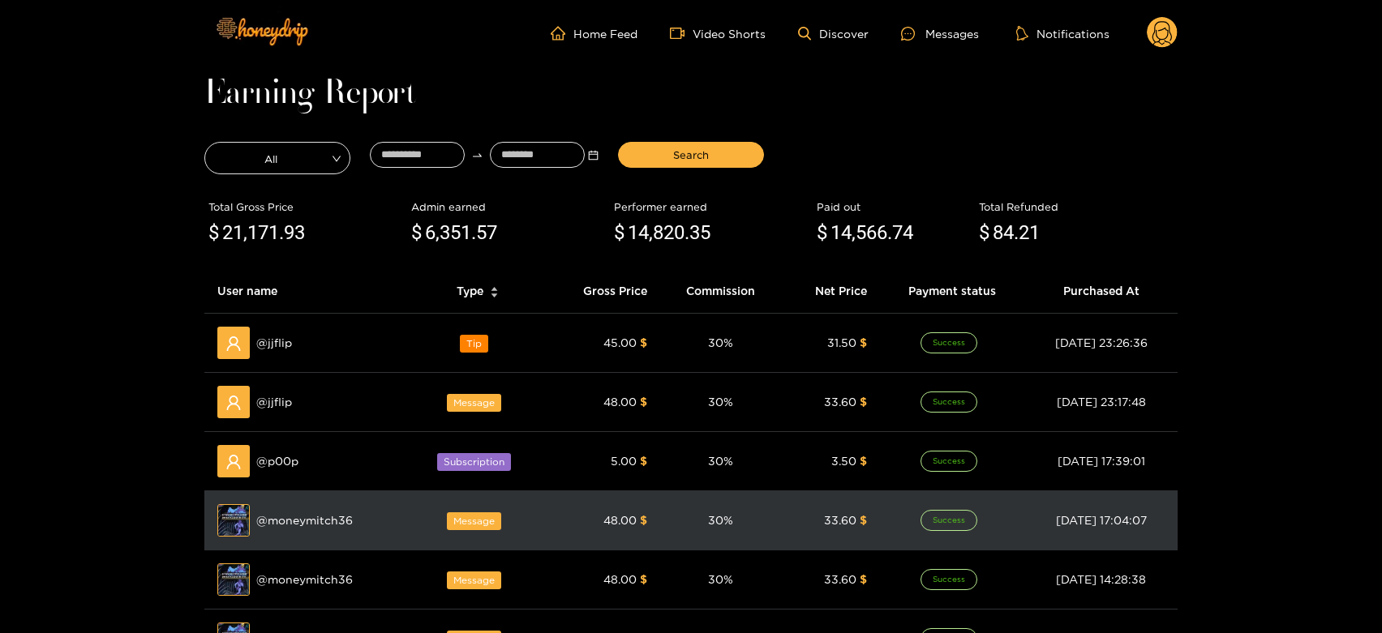
click at [294, 517] on span "@ moneymitch36" at bounding box center [304, 521] width 97 height 18
copy span "moneymitch36"
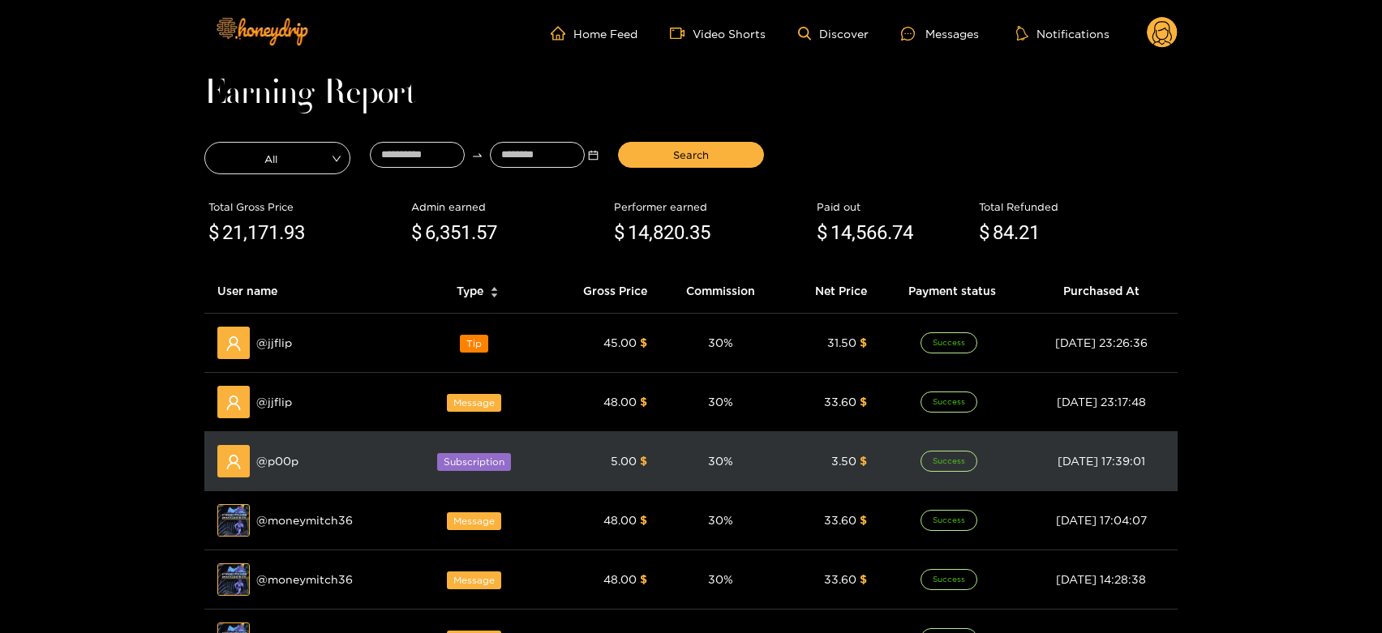
click at [283, 462] on span "@ p00p" at bounding box center [277, 462] width 42 height 18
copy span "p00p"
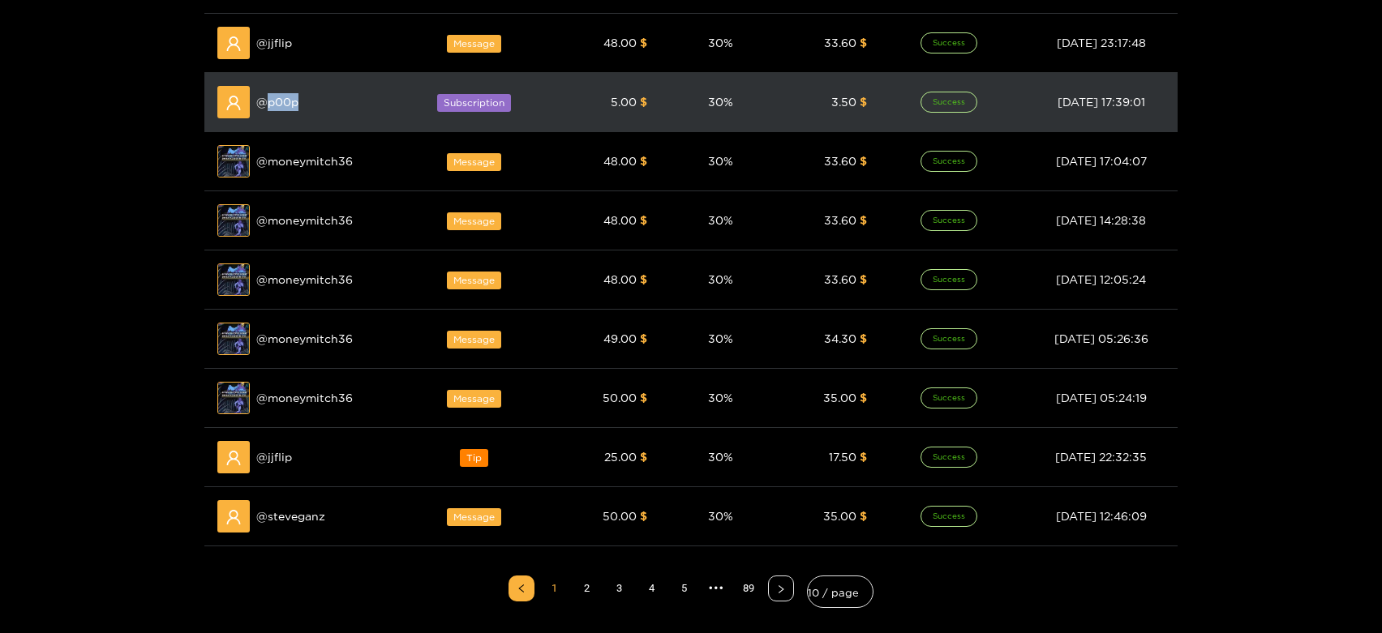
scroll to position [360, 0]
click at [283, 462] on span "@ jjflip" at bounding box center [274, 457] width 36 height 18
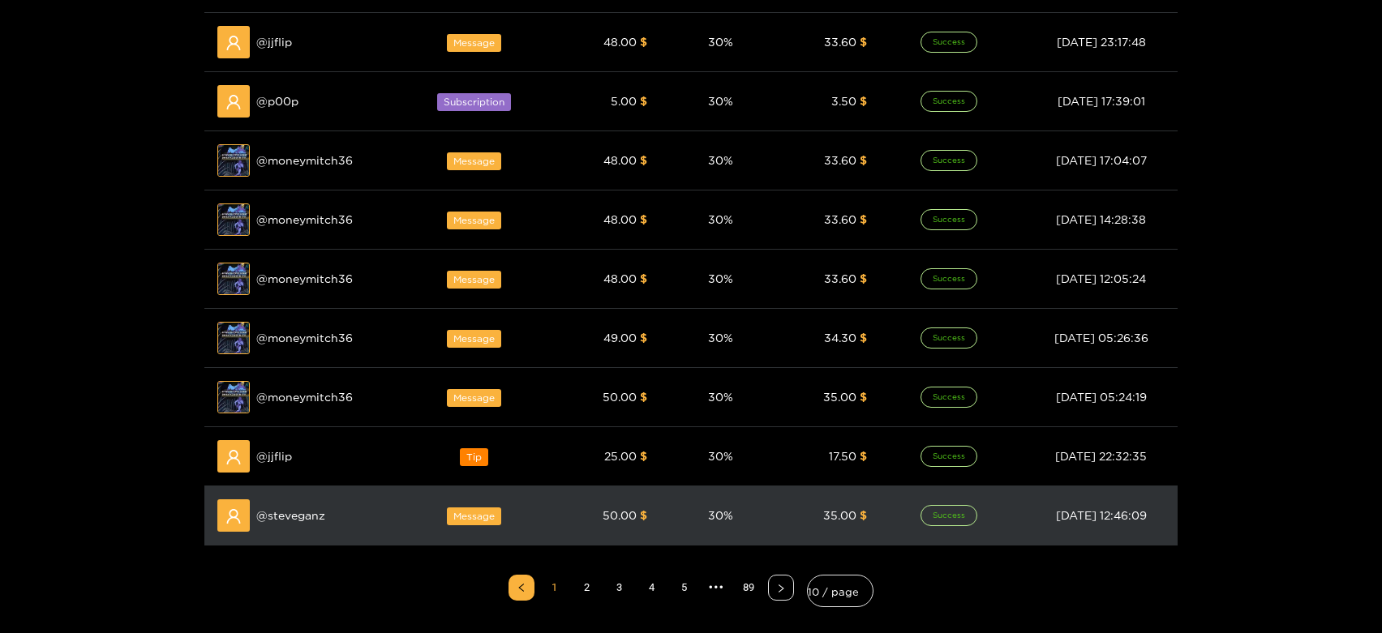
click at [292, 520] on span "@ steveganz" at bounding box center [290, 516] width 69 height 18
copy span "steveganz"
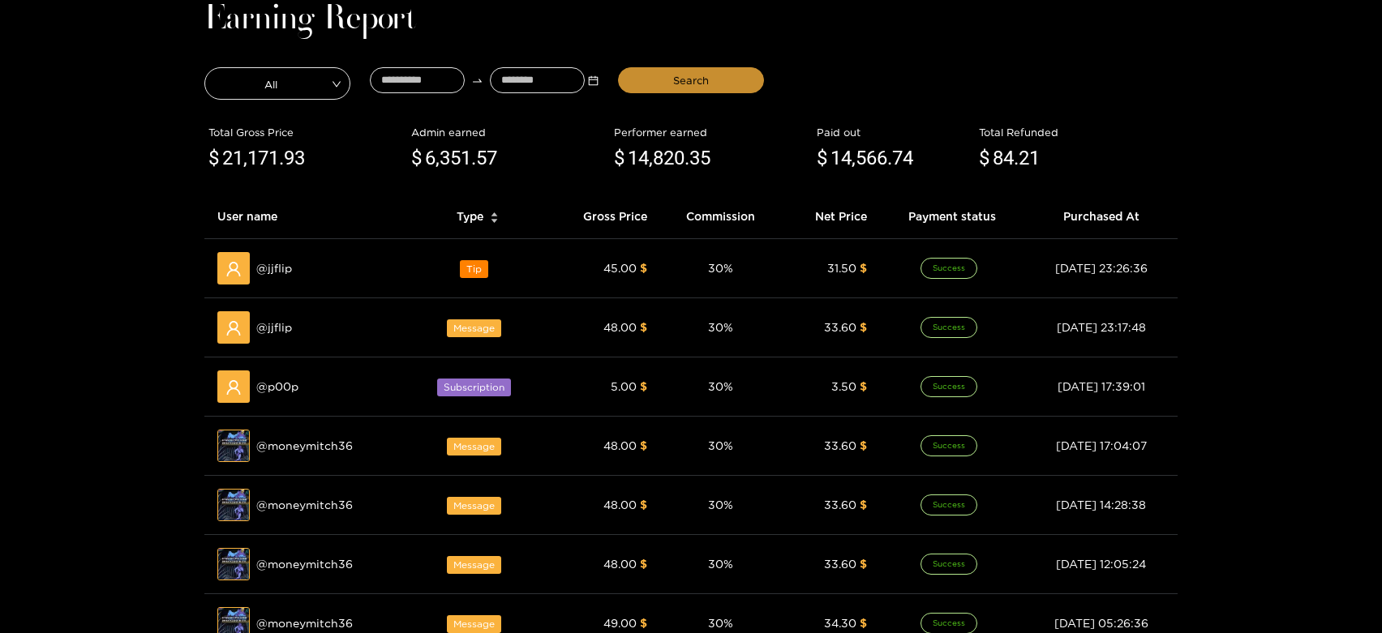
scroll to position [0, 0]
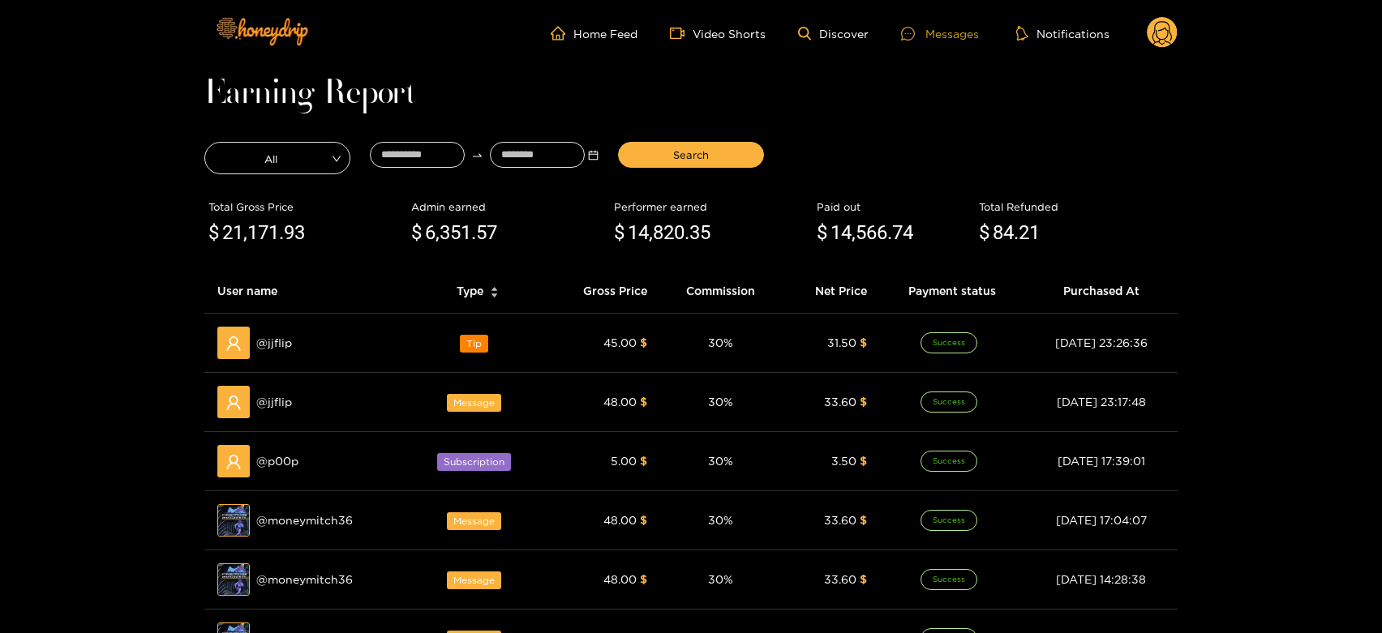
click at [921, 37] on div at bounding box center [913, 34] width 24 height 14
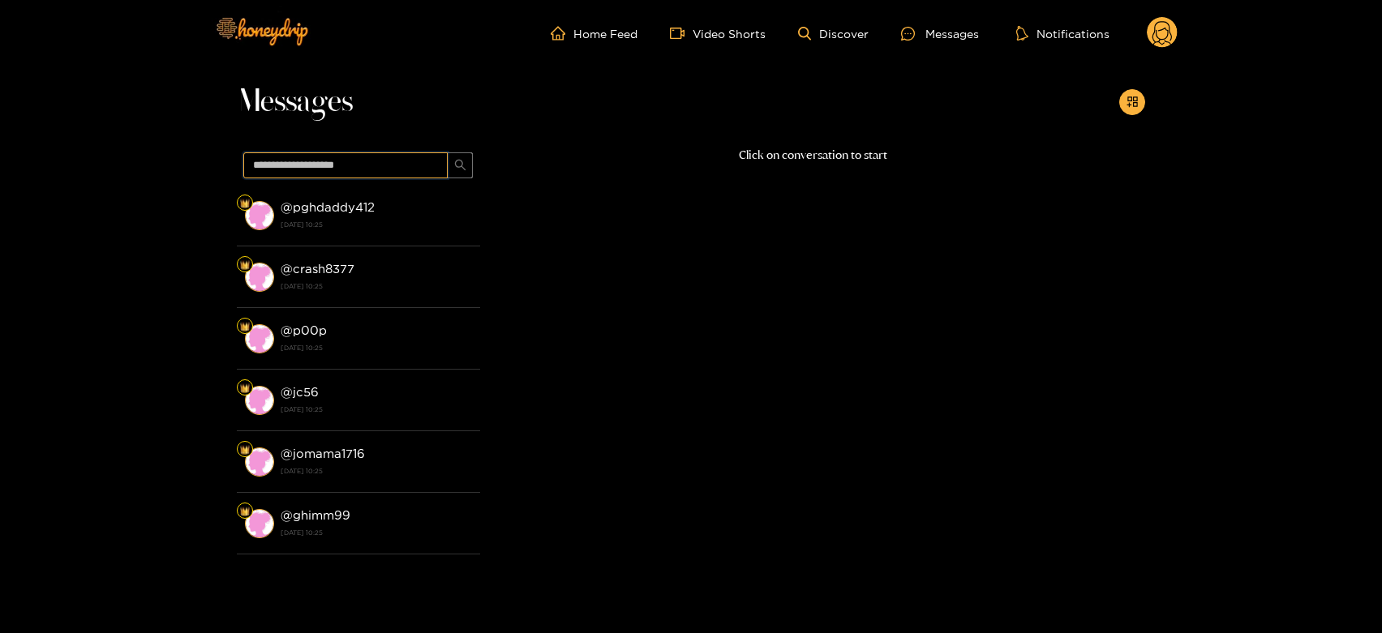
click at [415, 170] on input "text" at bounding box center [345, 165] width 204 height 26
paste input "*********"
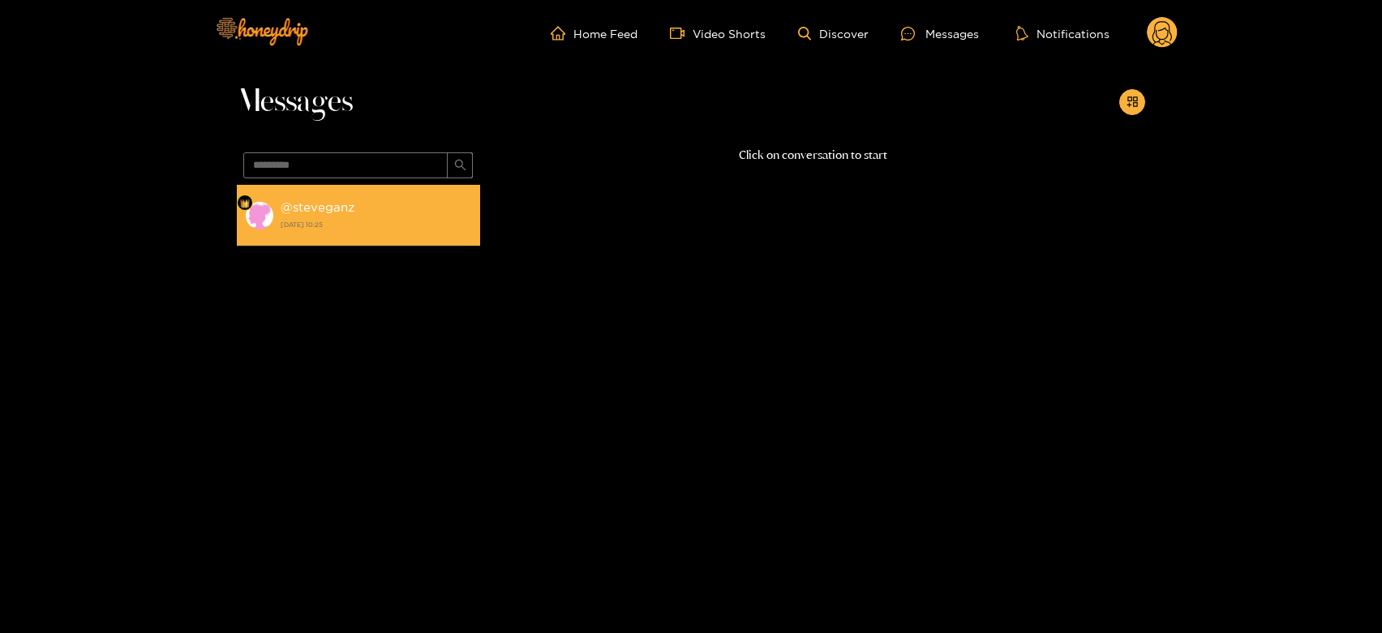
click at [409, 207] on div "@ steveganz [DATE] 10:25" at bounding box center [376, 215] width 191 height 36
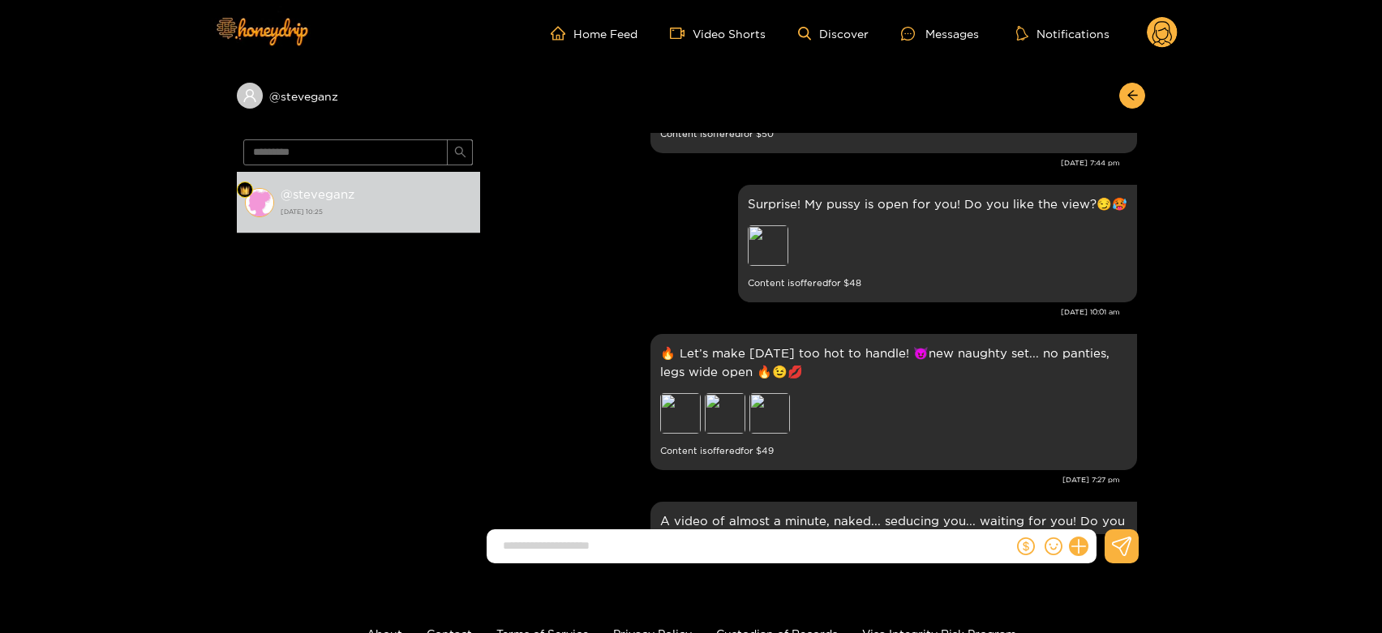
scroll to position [1784, 0]
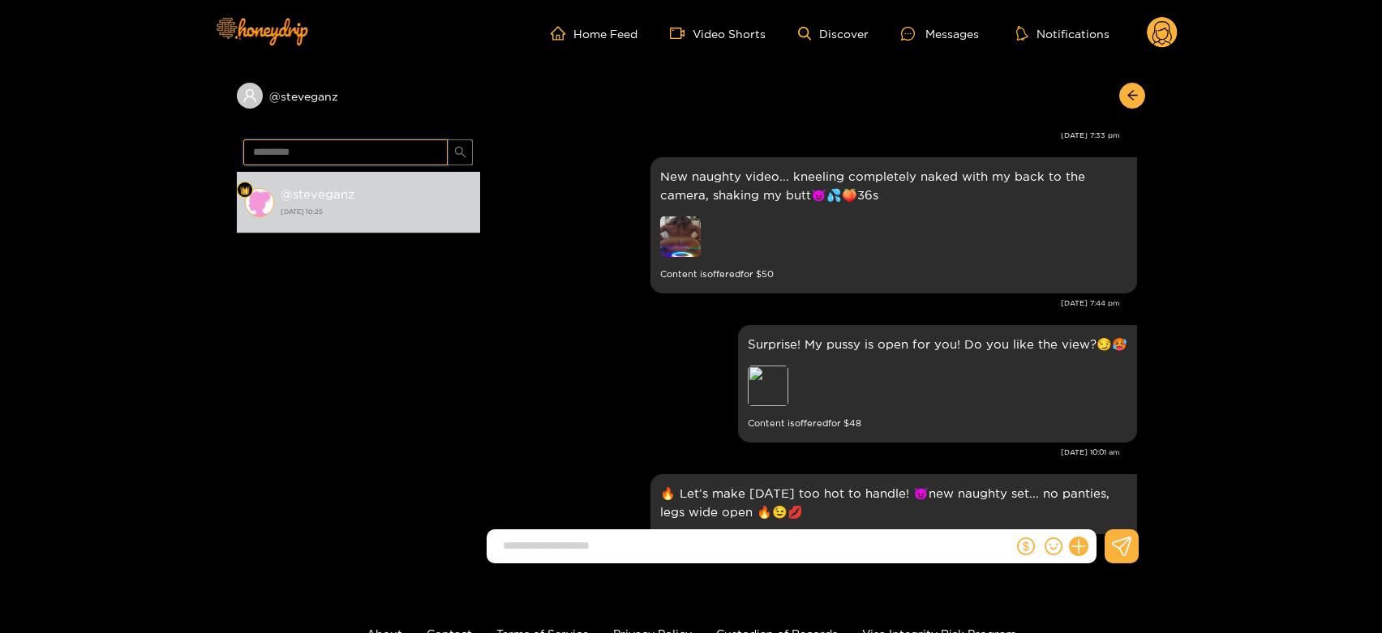
click at [367, 164] on input "*********" at bounding box center [345, 152] width 204 height 26
paste input "text"
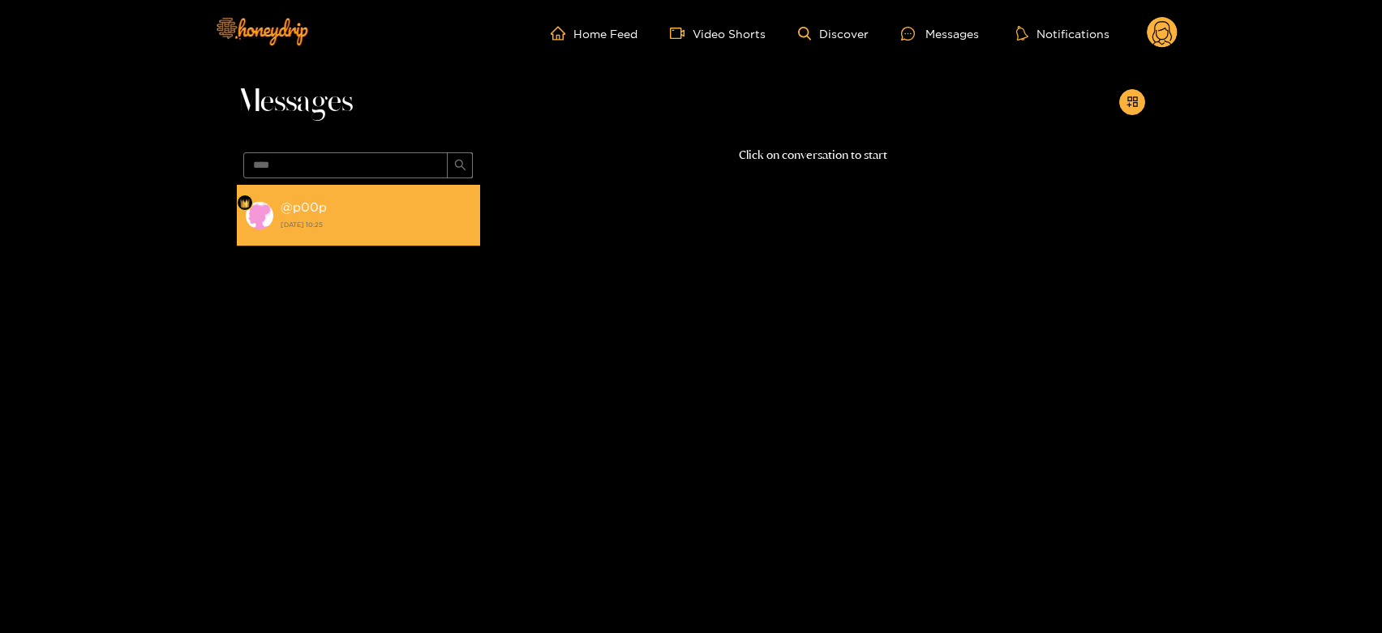
click at [322, 211] on strong "@ p00p" at bounding box center [304, 207] width 46 height 14
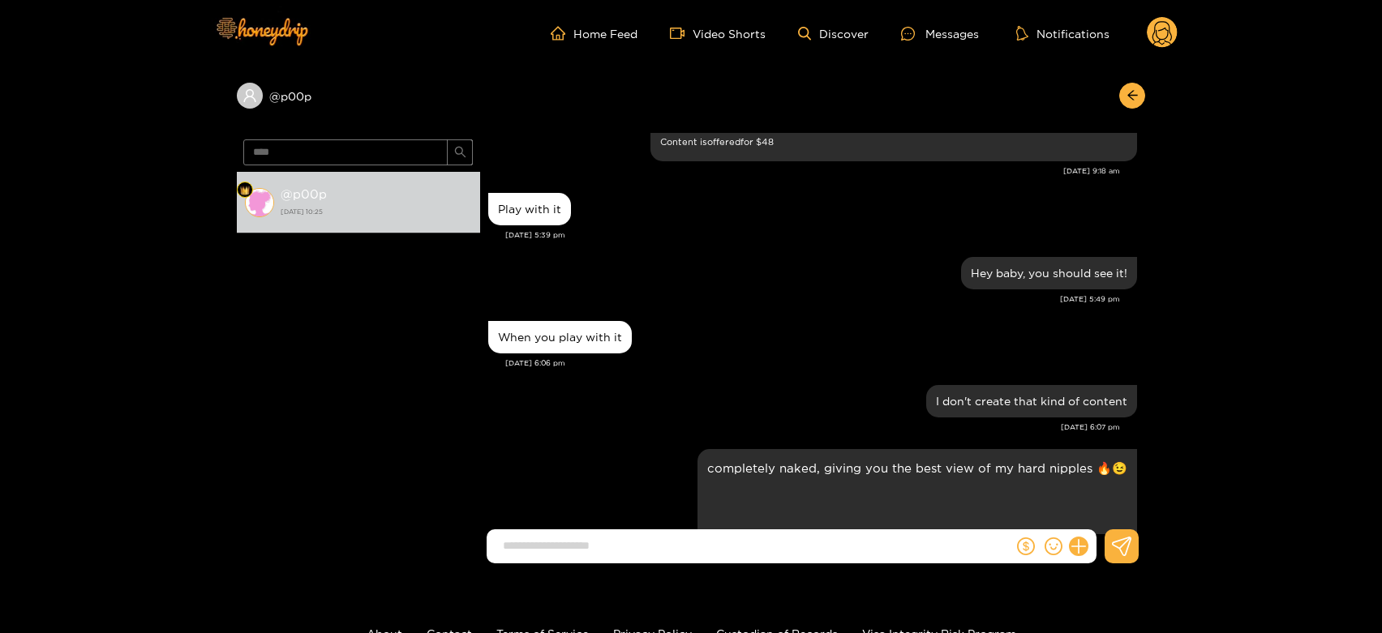
scroll to position [2071, 0]
click at [337, 157] on input "****" at bounding box center [345, 152] width 204 height 26
paste input "********"
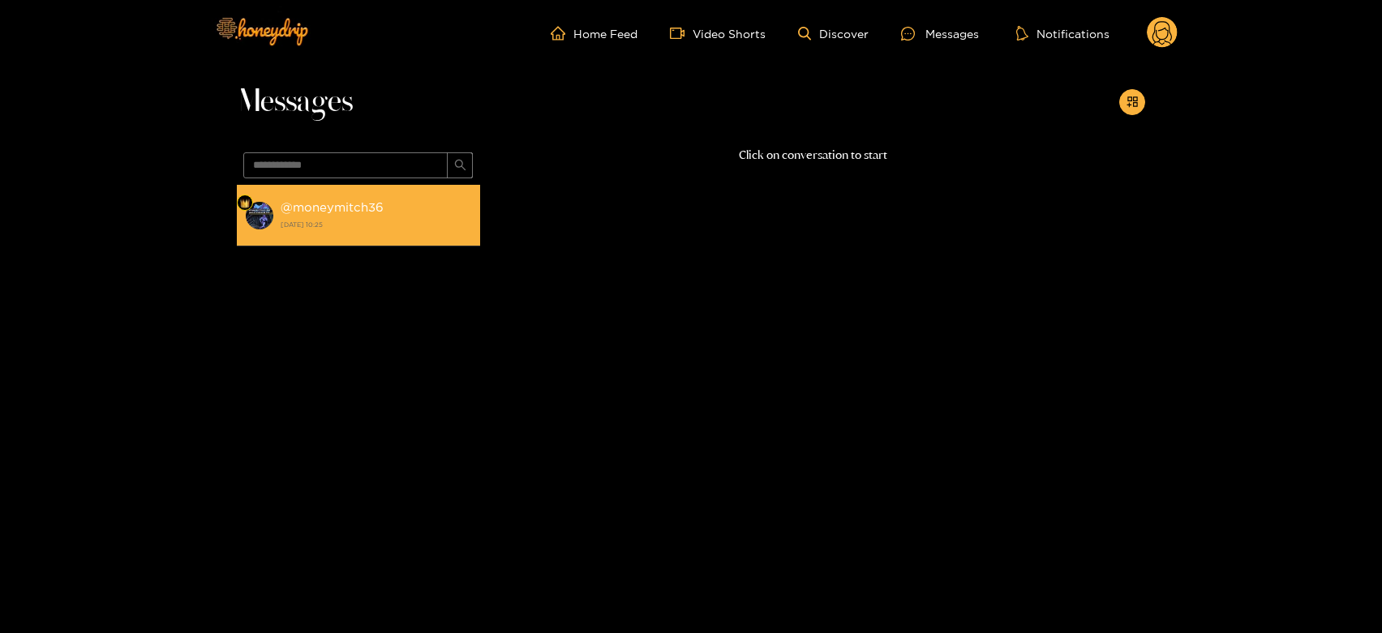
click at [390, 208] on div "@ moneymitch36 [DATE] 10:25" at bounding box center [376, 215] width 191 height 36
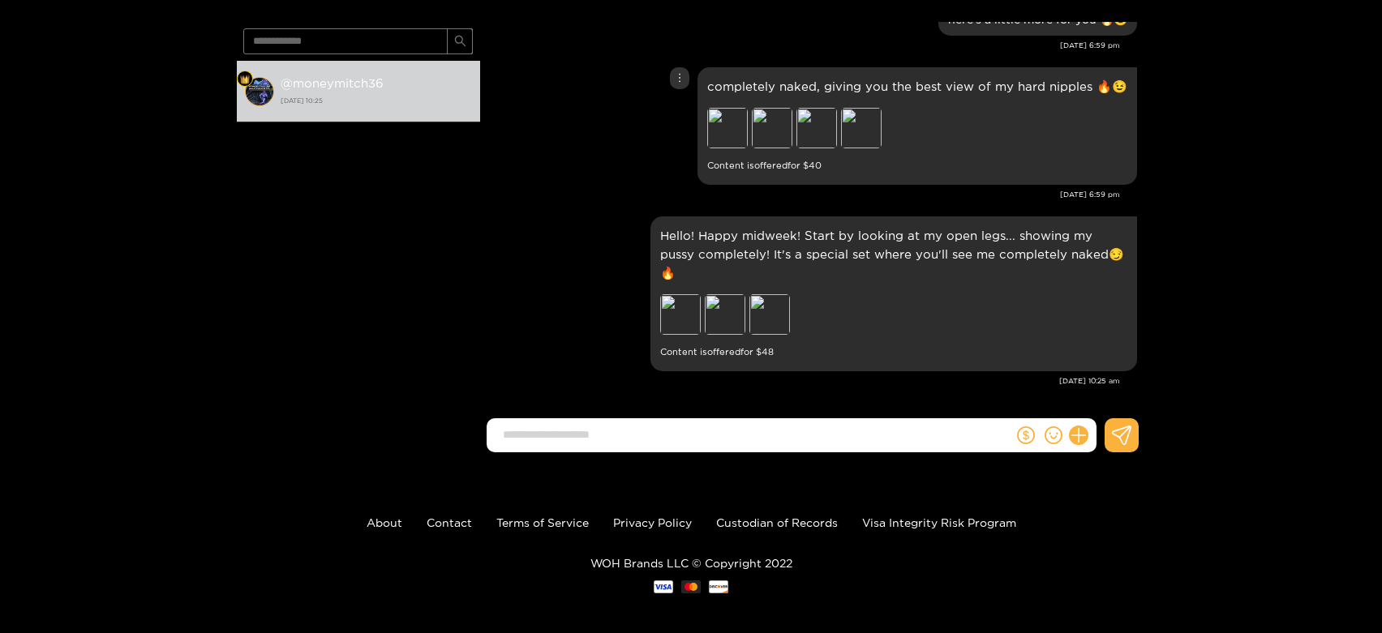
scroll to position [119, 0]
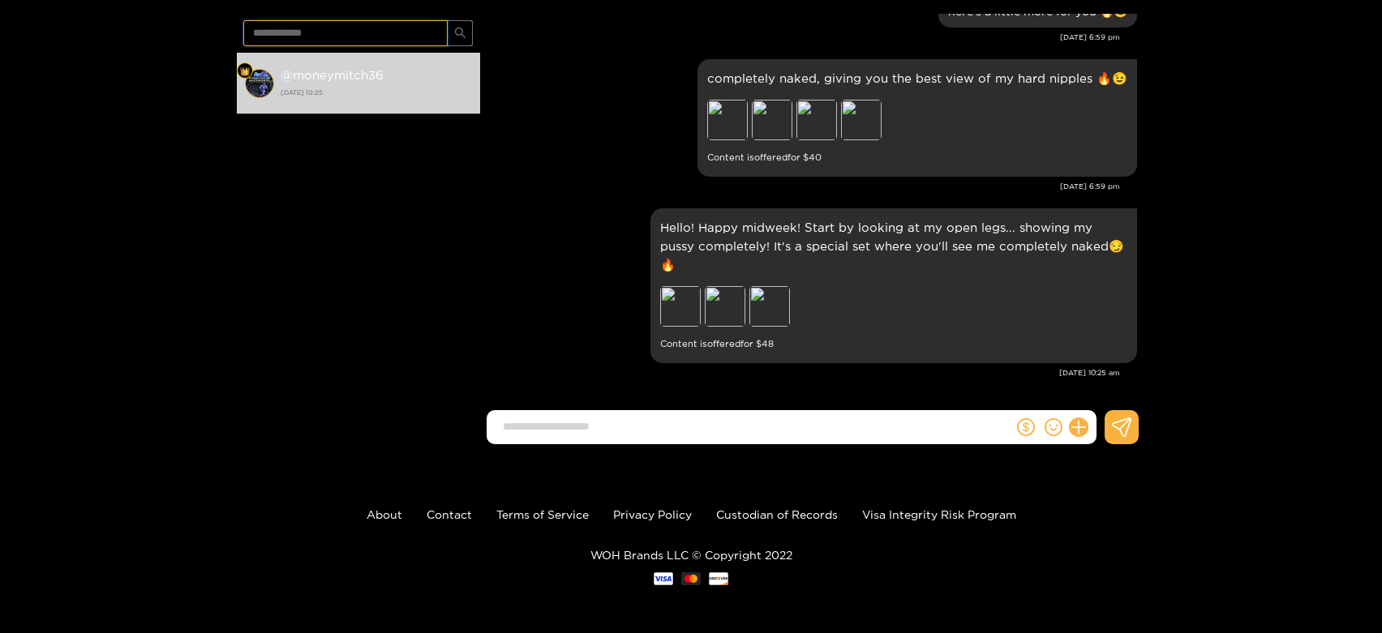
click at [393, 41] on input "**********" at bounding box center [345, 33] width 204 height 26
paste input "text"
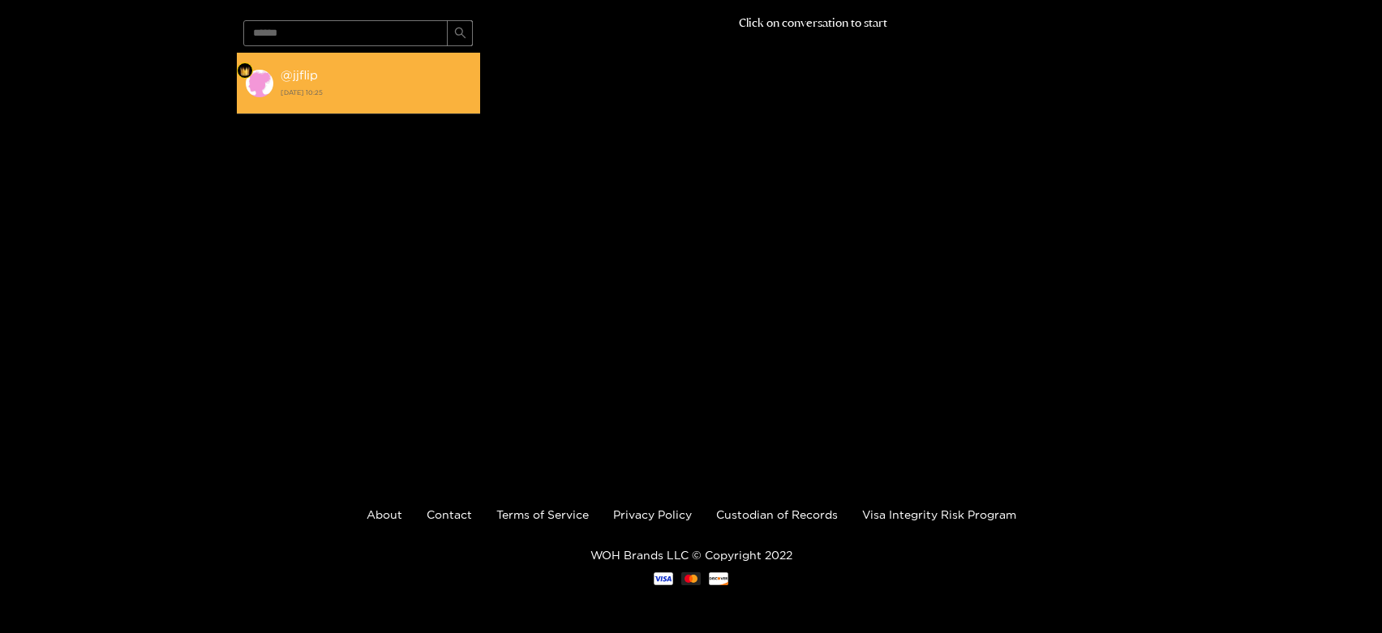
click at [376, 67] on div "@ jjflip [DATE] 10:25" at bounding box center [376, 83] width 191 height 36
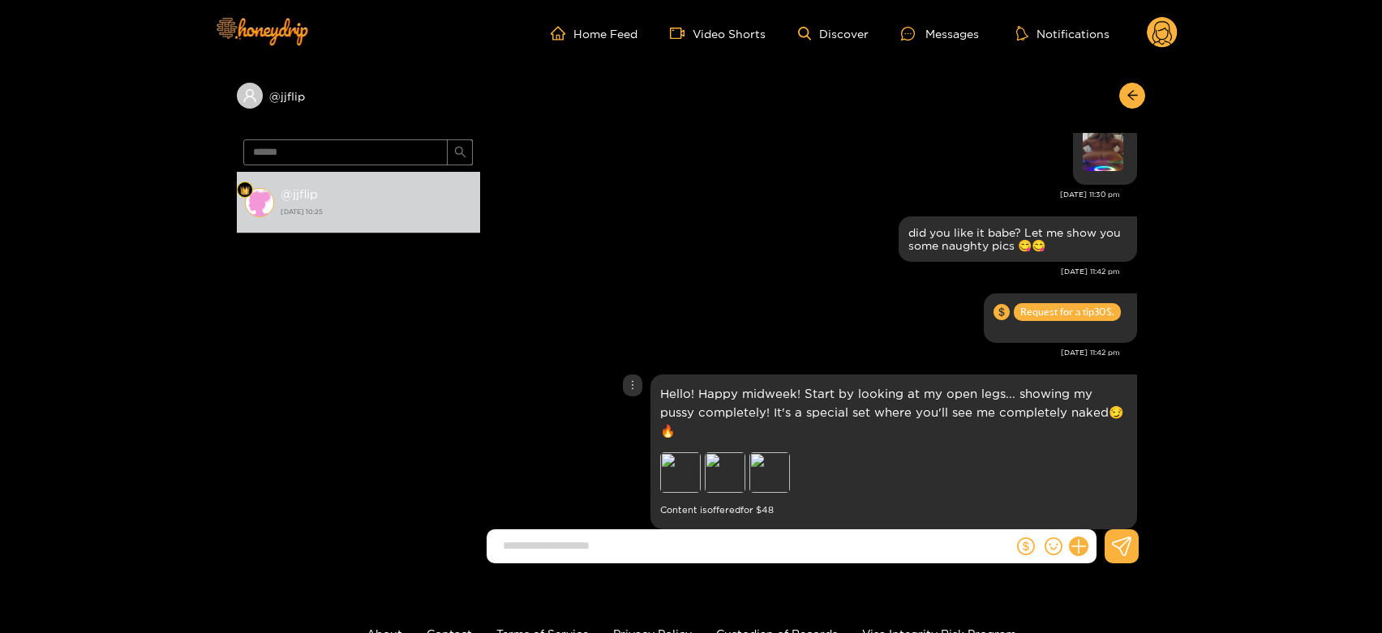
scroll to position [2065, 0]
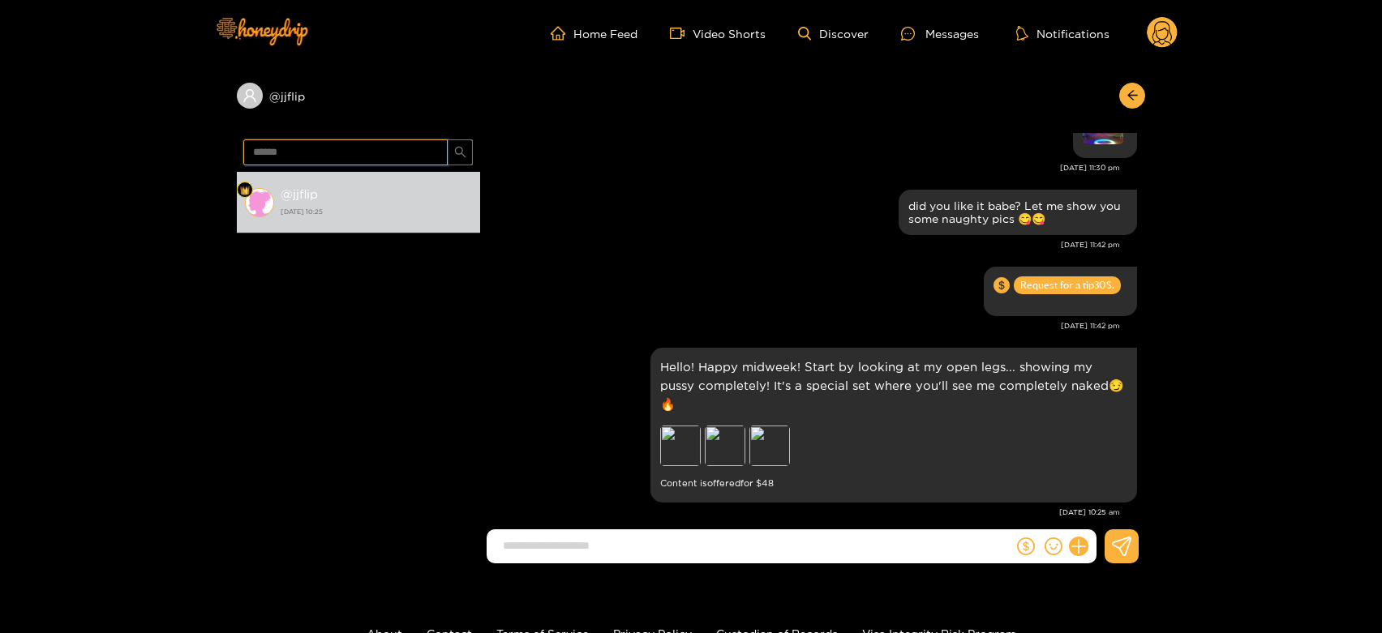
click at [334, 148] on input "******" at bounding box center [345, 152] width 204 height 26
click at [1162, 34] on circle at bounding box center [1162, 32] width 31 height 31
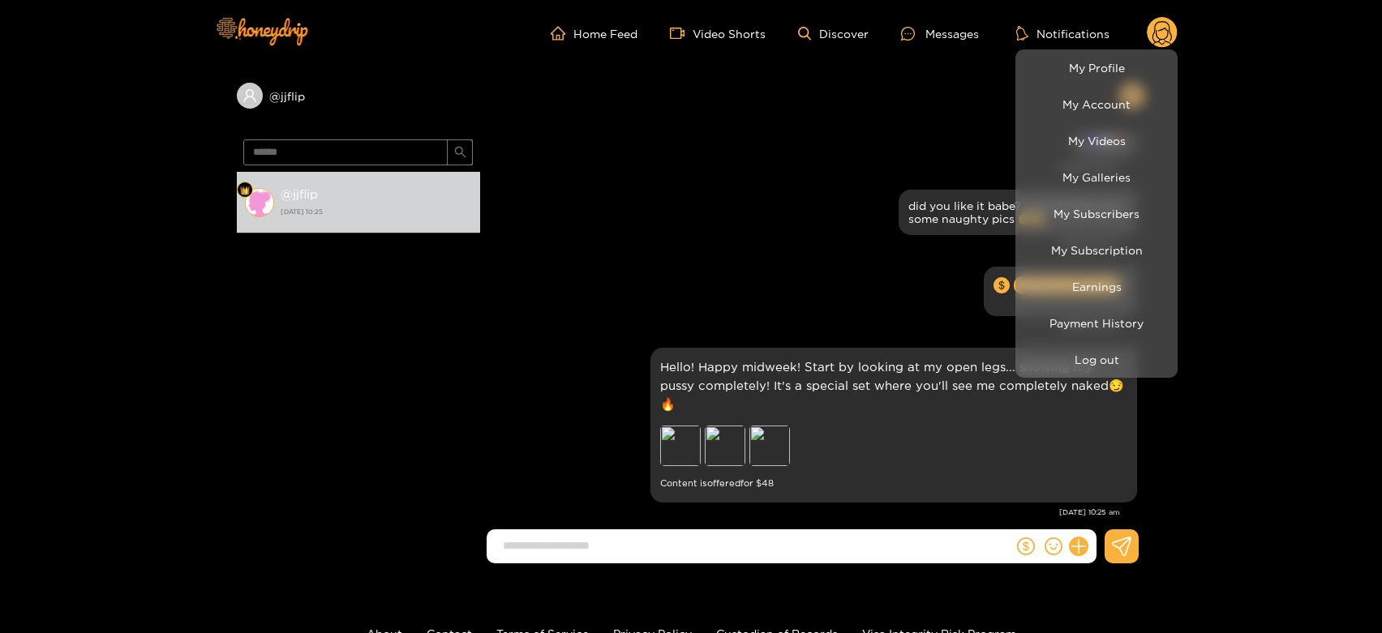
click at [352, 140] on div at bounding box center [691, 316] width 1382 height 633
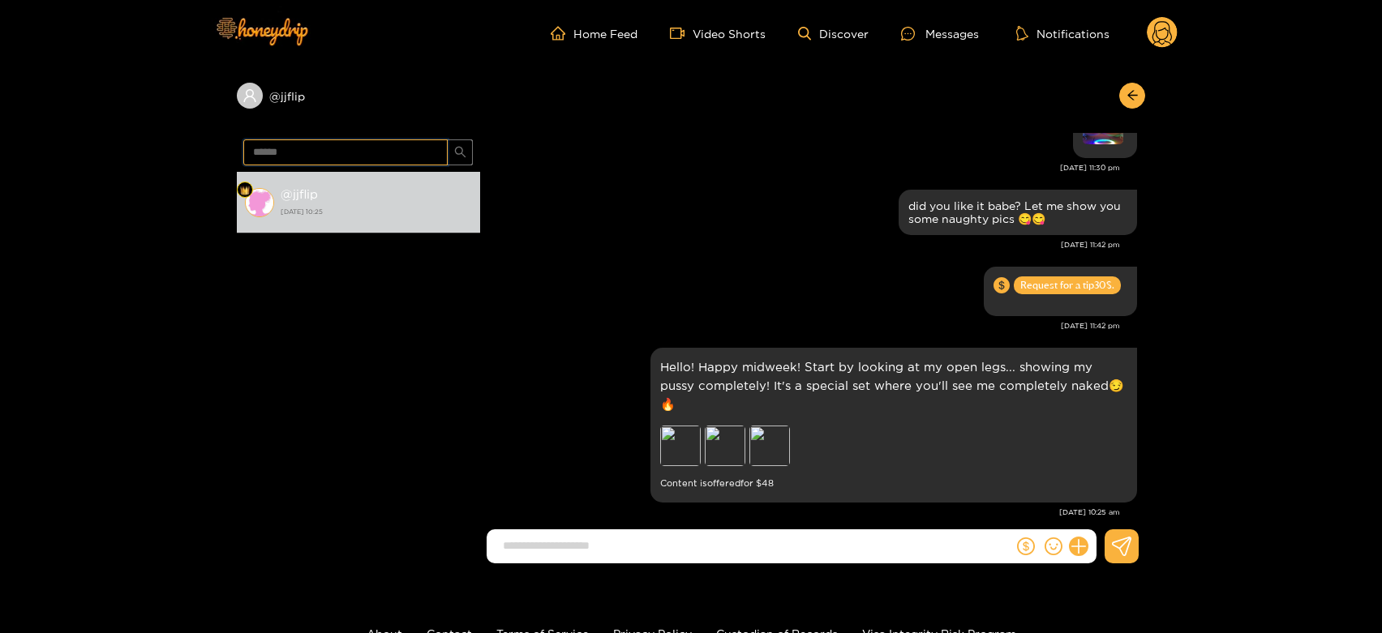
click at [328, 150] on input "******" at bounding box center [345, 152] width 204 height 26
paste input "*****"
type input "**********"
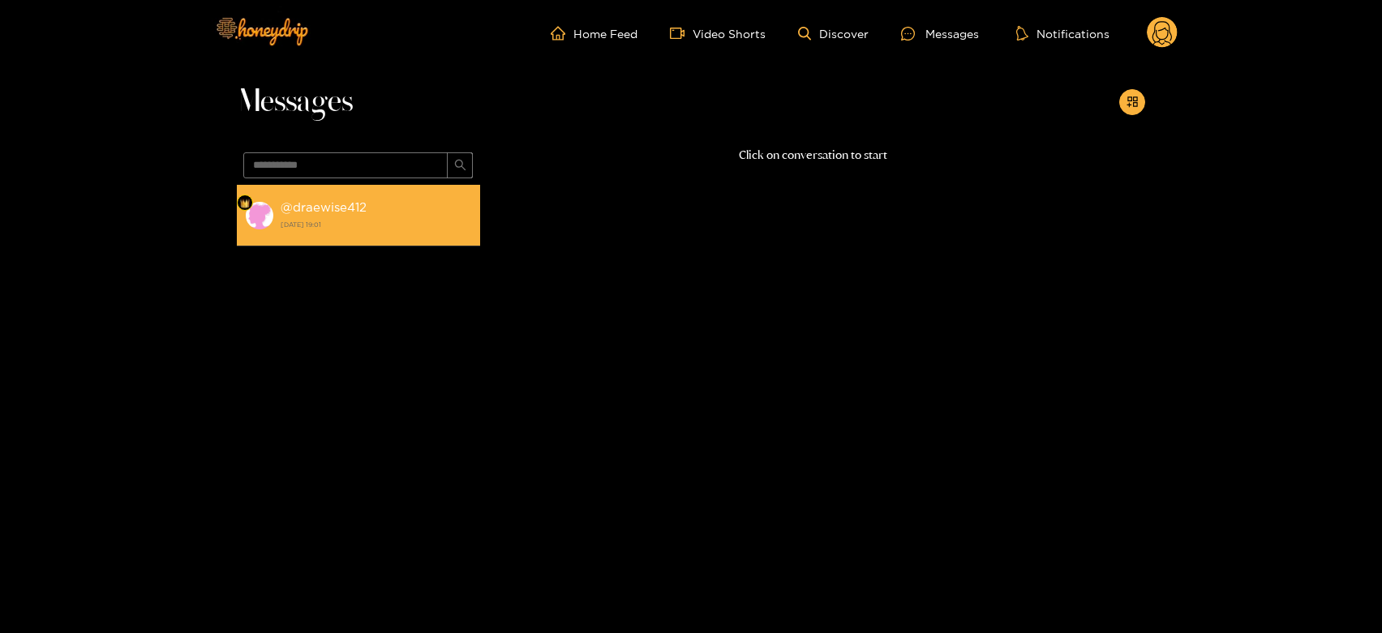
click at [384, 229] on strong "[DATE] 19:01" at bounding box center [376, 224] width 191 height 15
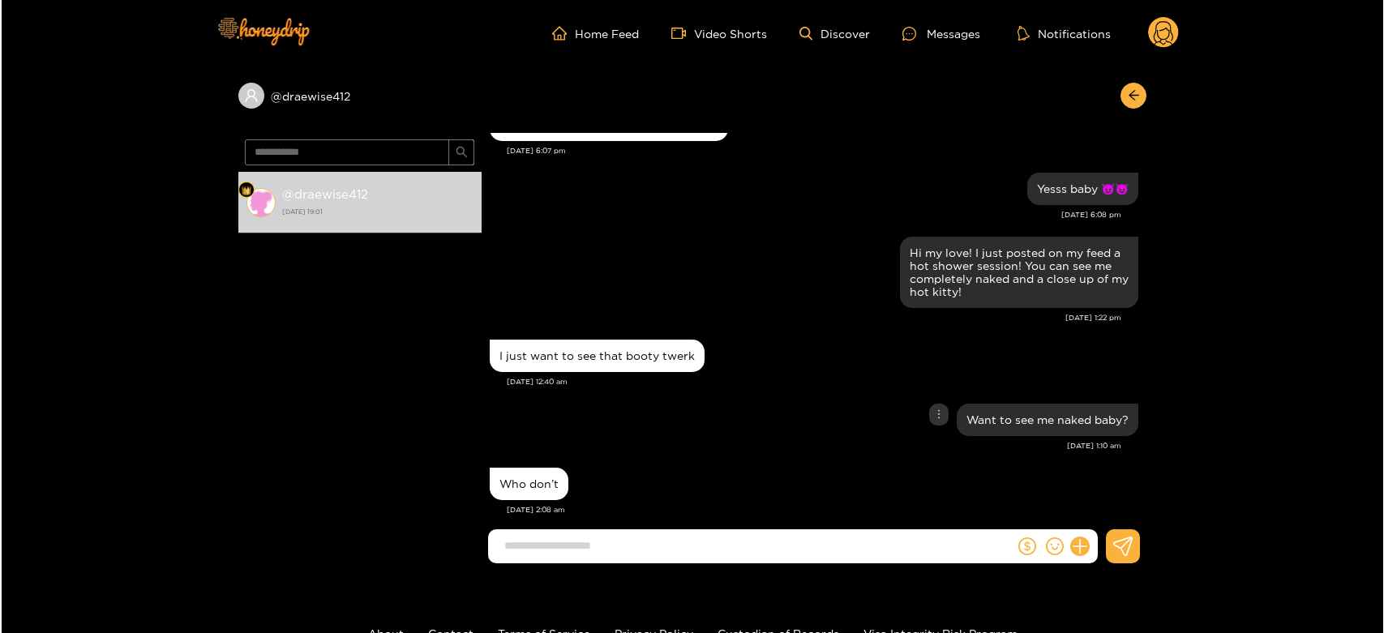
scroll to position [1761, 0]
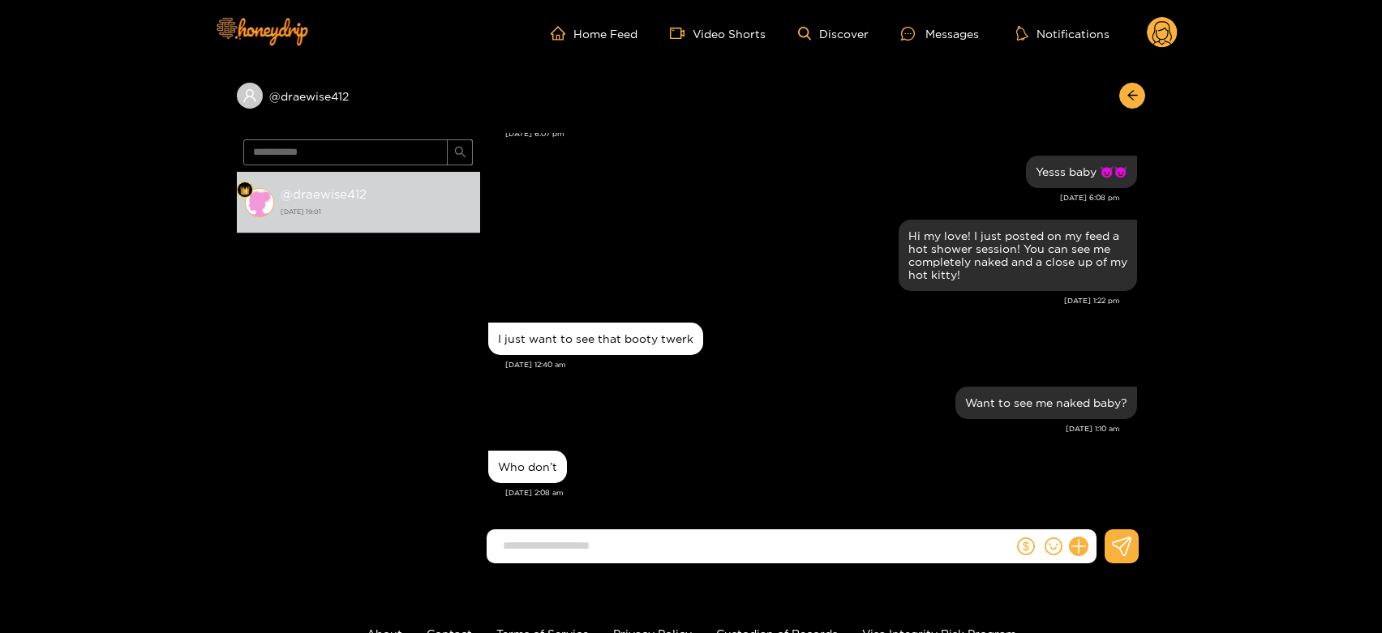
click at [1166, 35] on circle at bounding box center [1162, 32] width 31 height 31
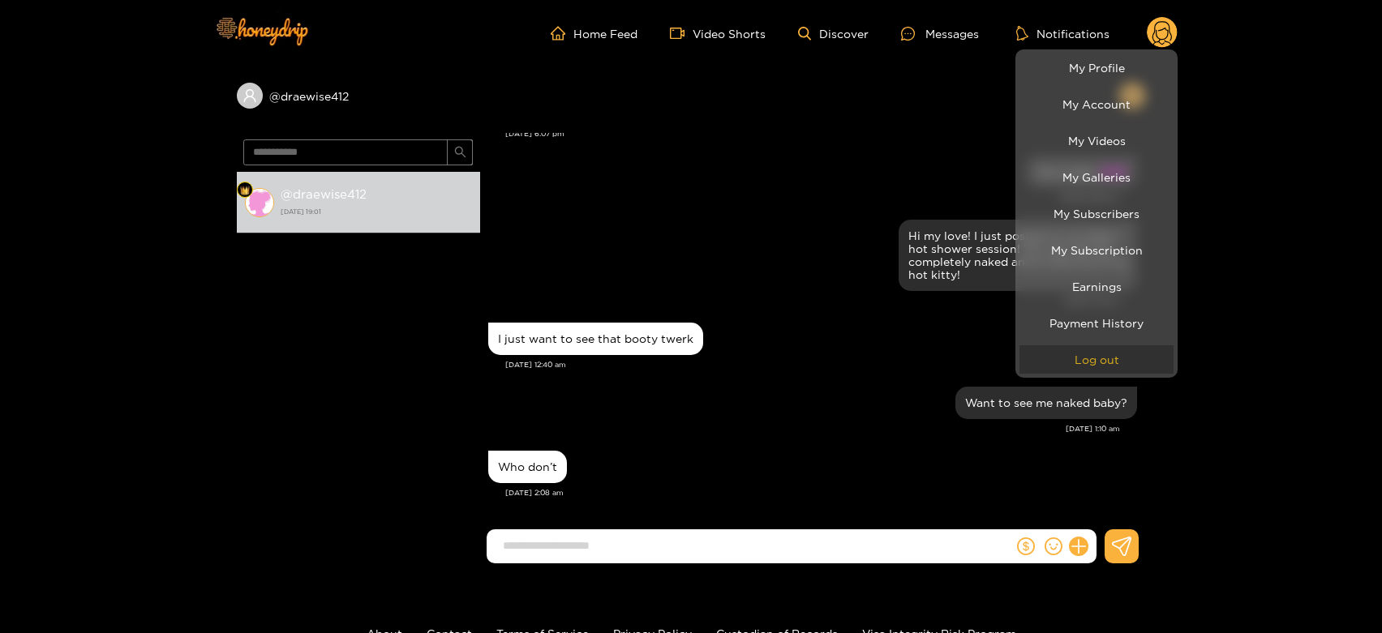
click at [1110, 367] on button "Log out" at bounding box center [1096, 359] width 154 height 28
